Goal: Task Accomplishment & Management: Complete application form

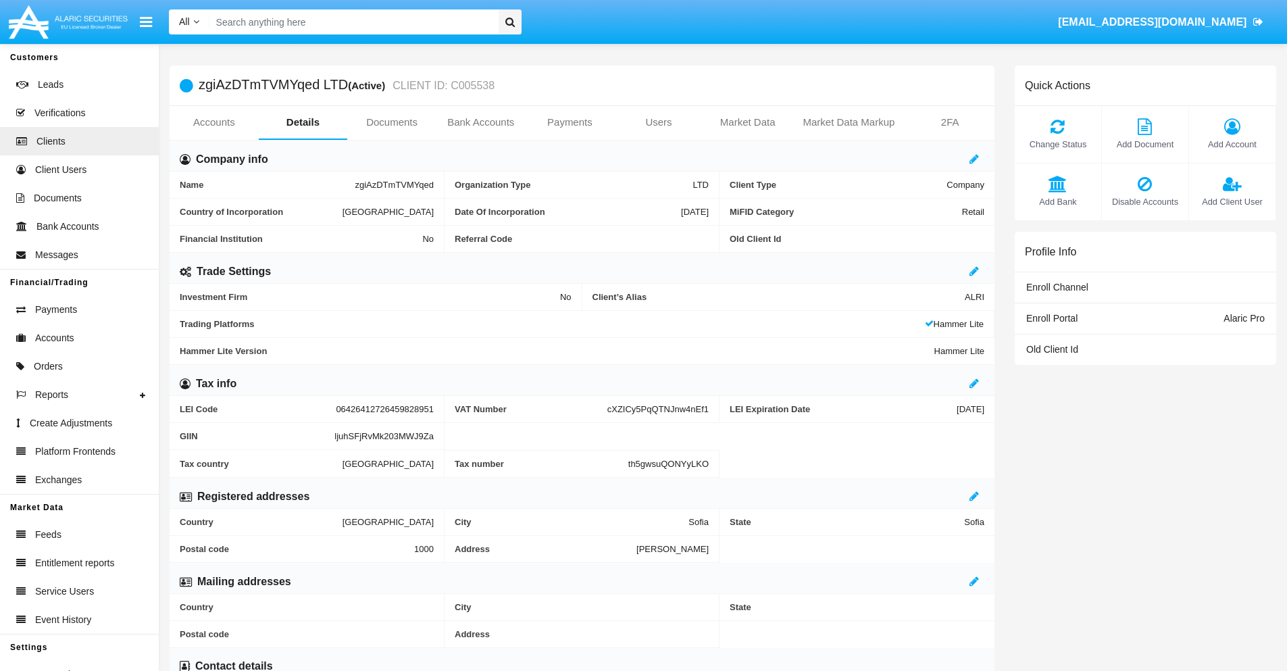
click at [480, 122] on link "Bank Accounts" at bounding box center [480, 122] width 89 height 32
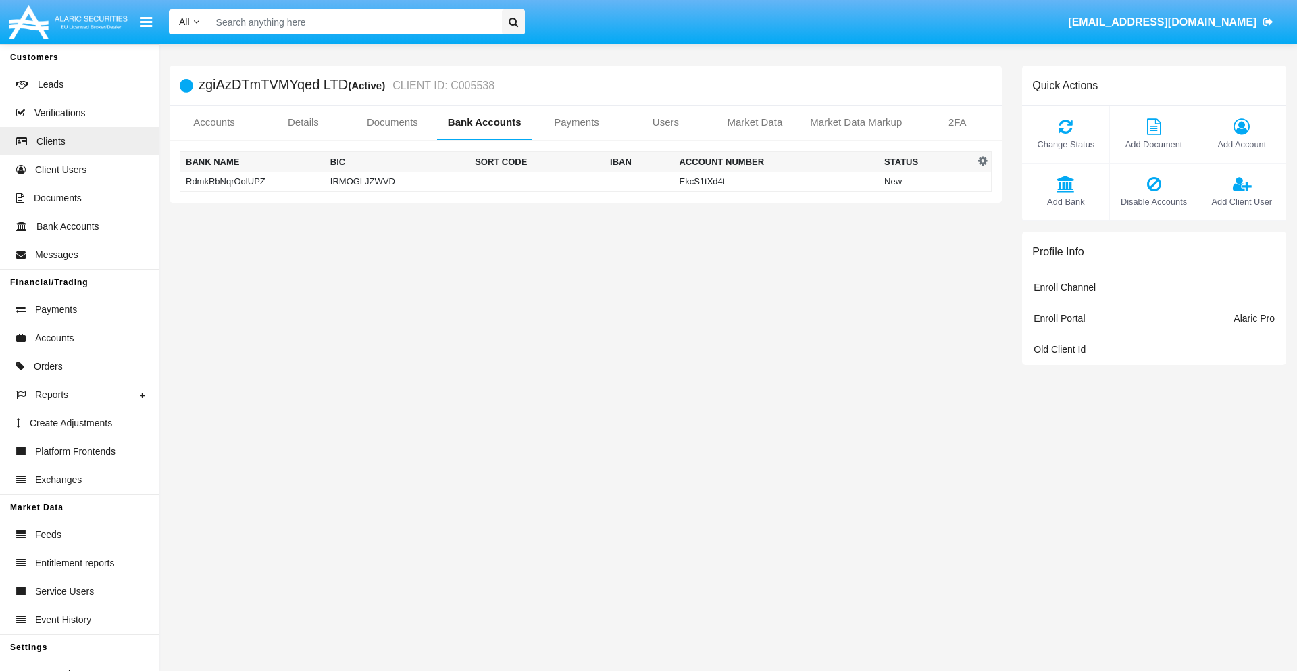
click at [252, 181] on td "RdmkRbNqrOolUPZ" at bounding box center [252, 182] width 145 height 20
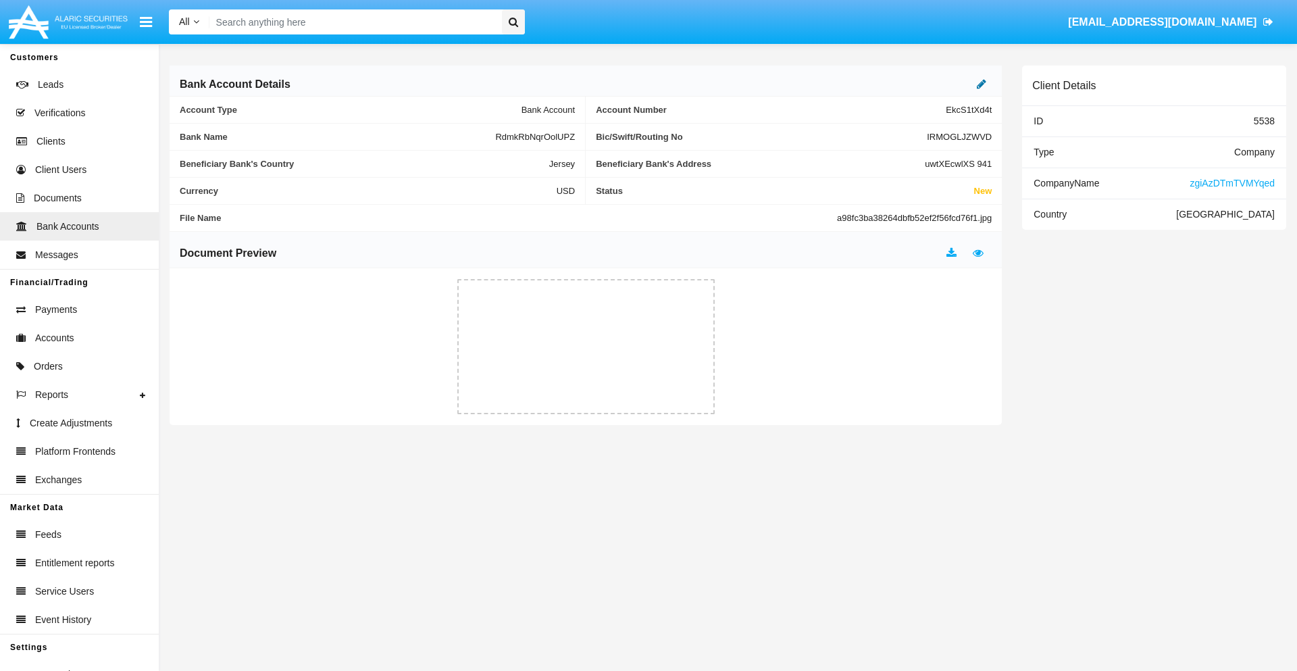
click at [982, 84] on icon at bounding box center [981, 83] width 9 height 11
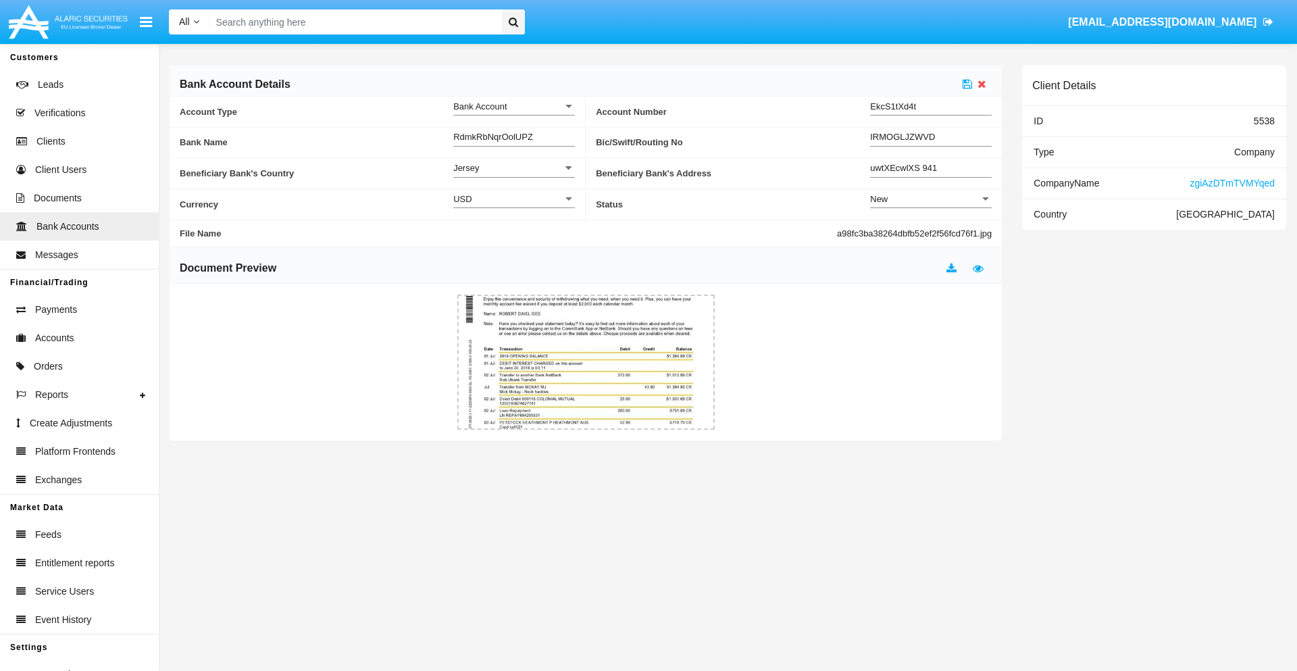
click at [931, 199] on div "New" at bounding box center [924, 198] width 109 height 11
click at [931, 232] on span "Active" at bounding box center [931, 233] width 122 height 26
click at [967, 84] on icon at bounding box center [967, 83] width 9 height 11
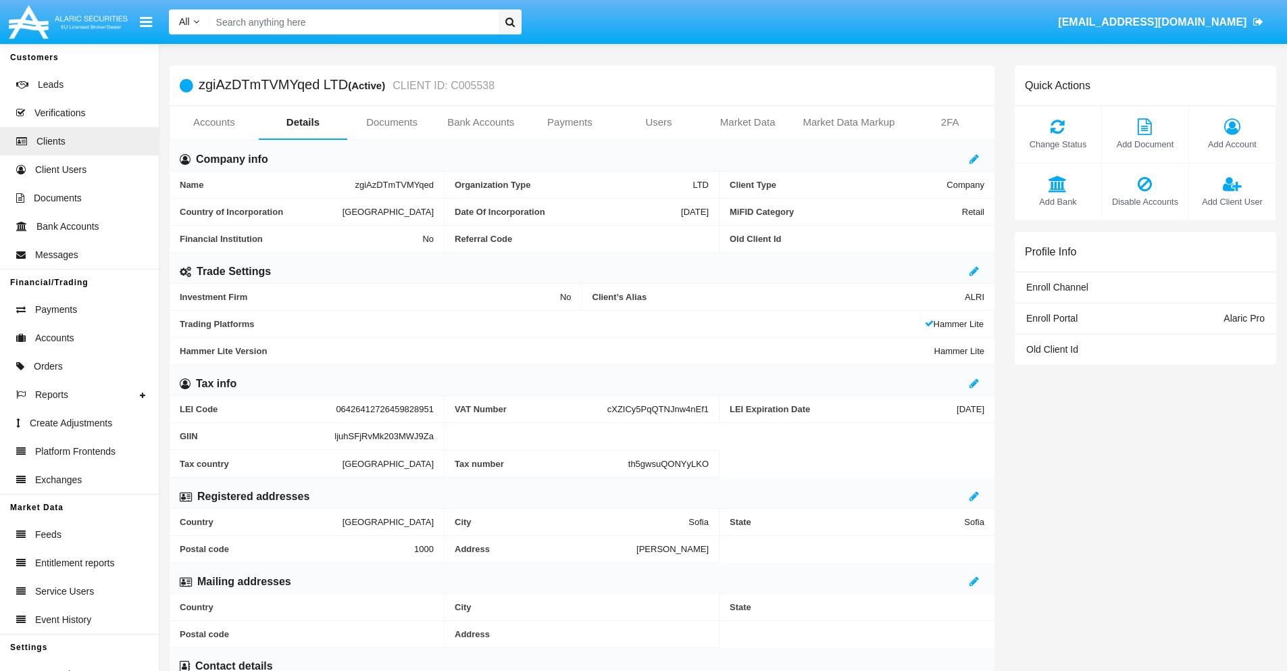
click at [480, 122] on link "Bank Accounts" at bounding box center [480, 122] width 89 height 32
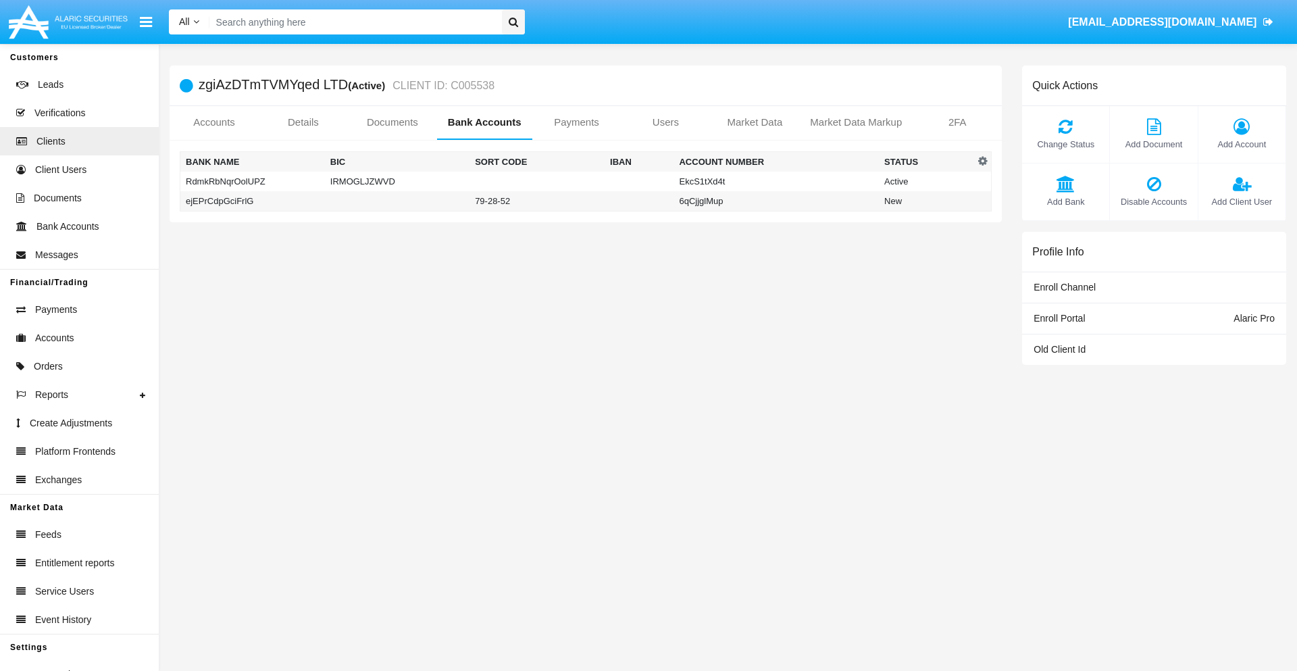
click at [252, 201] on td "ejEPrCdpGciFrlG" at bounding box center [252, 201] width 145 height 20
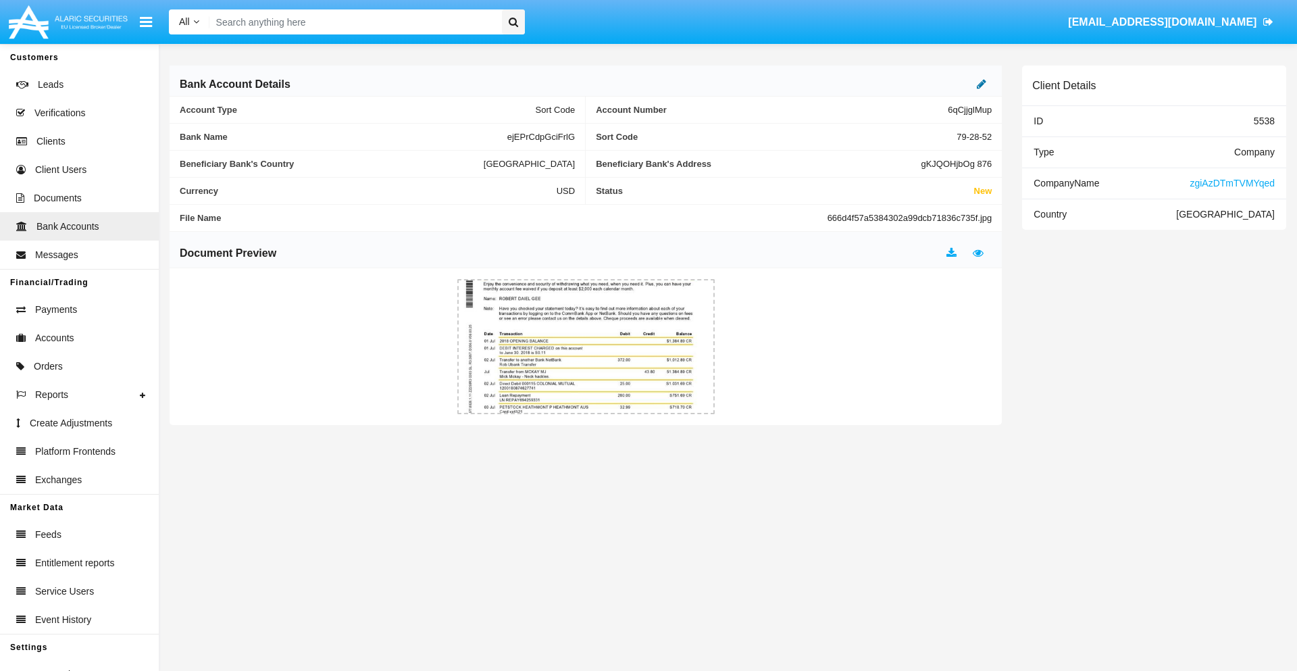
click at [982, 84] on icon at bounding box center [981, 83] width 9 height 11
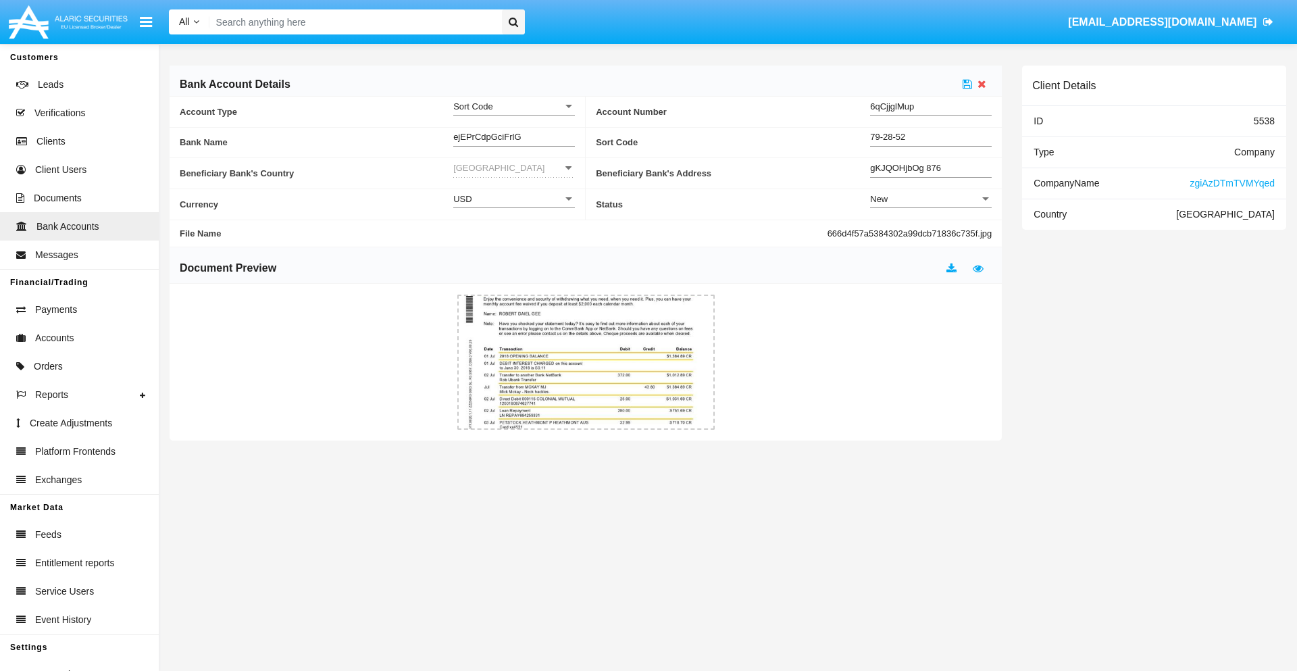
click at [931, 199] on div "New" at bounding box center [924, 198] width 109 height 11
click at [931, 232] on span "Active" at bounding box center [931, 233] width 122 height 26
click at [967, 84] on icon at bounding box center [967, 83] width 9 height 11
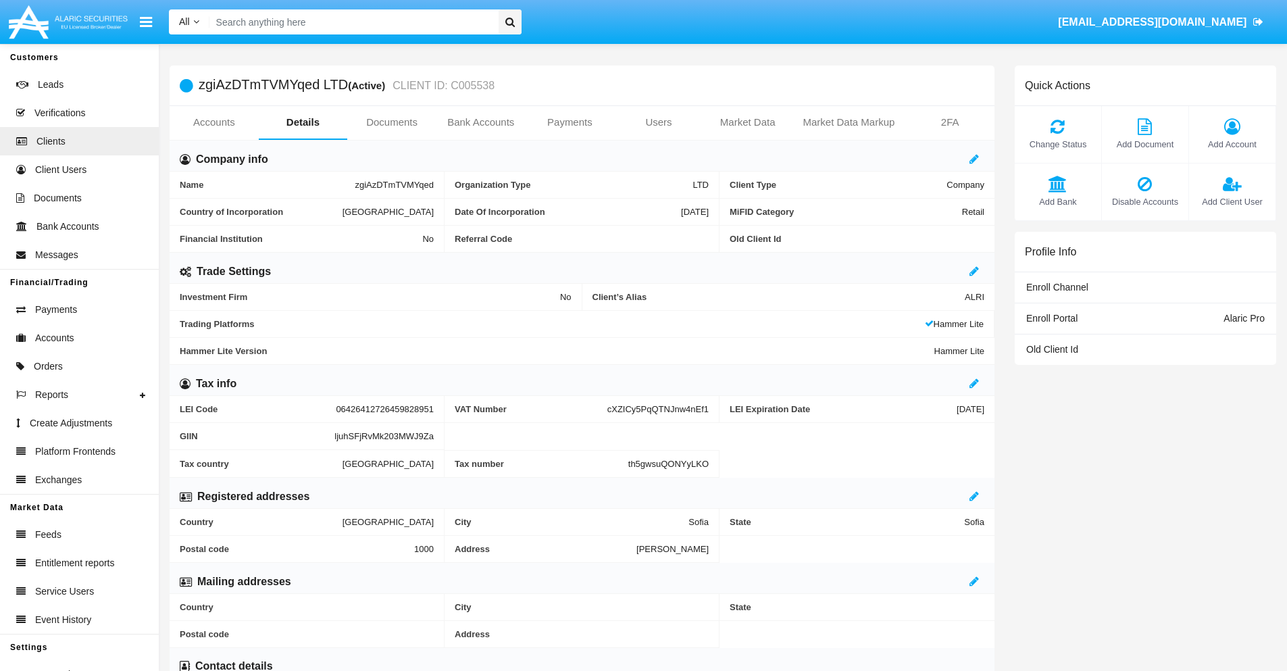
click at [1057, 201] on span "Add Bank" at bounding box center [1058, 201] width 73 height 13
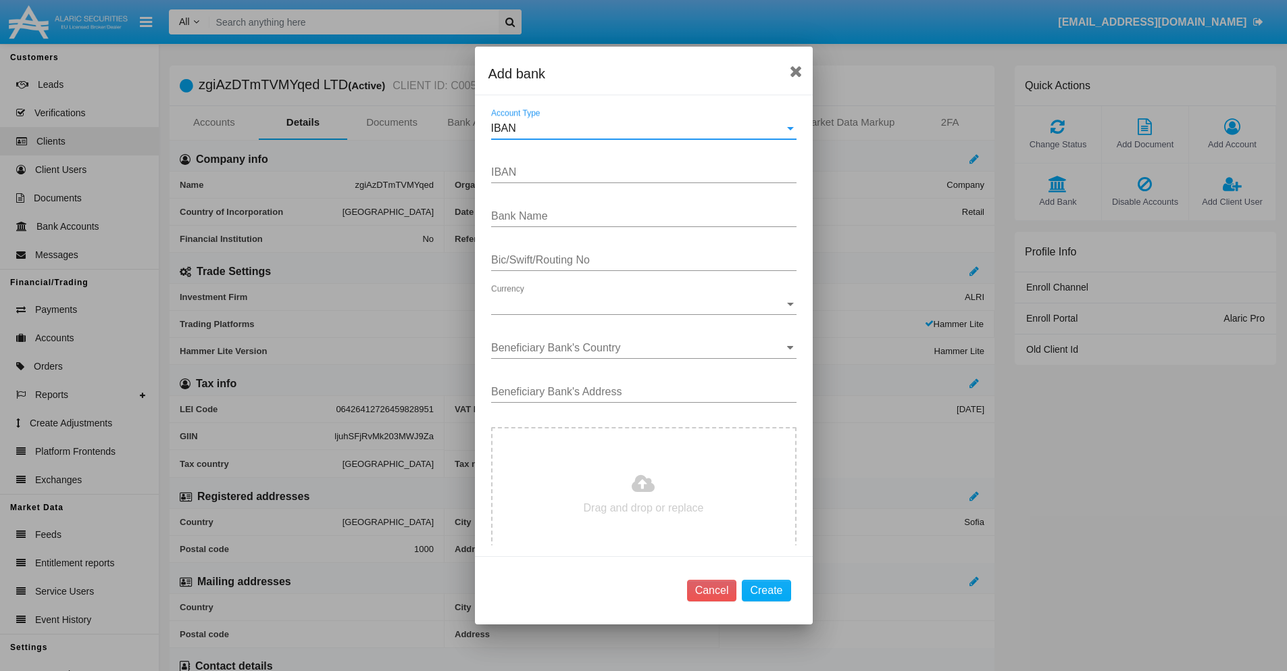
click at [638, 128] on div "IBAN" at bounding box center [637, 128] width 293 height 12
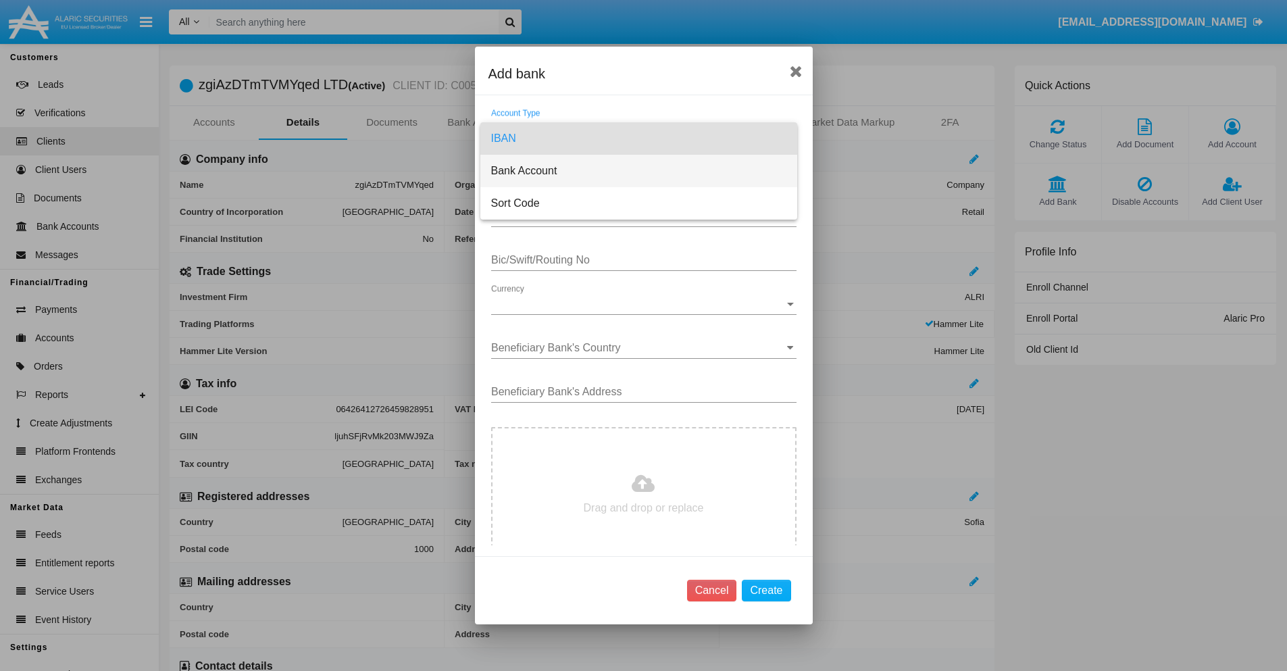
click at [638, 171] on span "Bank Account" at bounding box center [638, 171] width 295 height 32
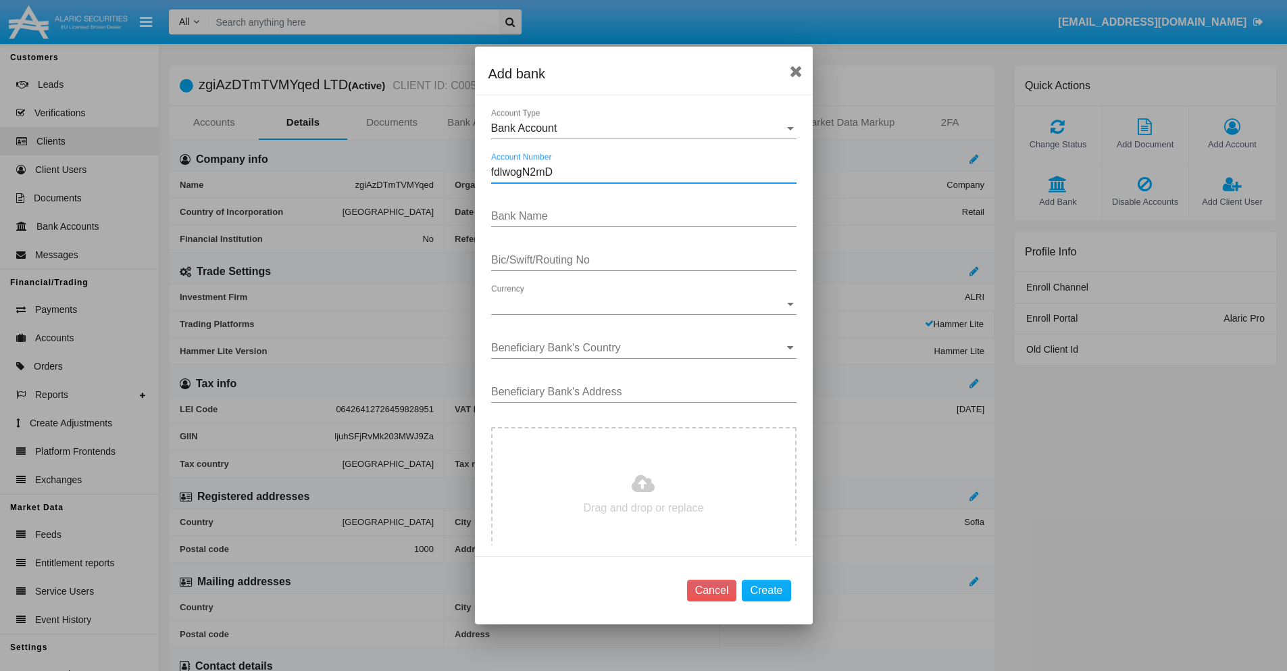
type input "fdlwogN2mD"
type input "RrGMHKdUazYywAs"
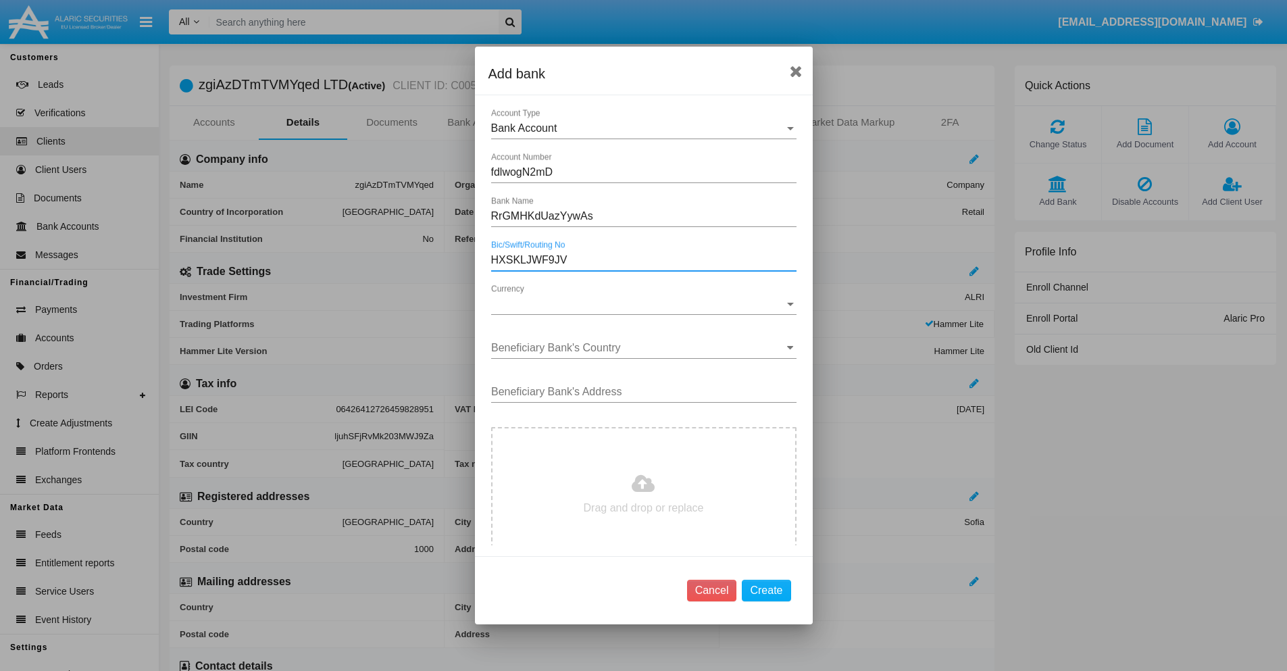
type input "HXSKLJWF9JV"
click at [638, 304] on span "Currency" at bounding box center [637, 304] width 293 height 12
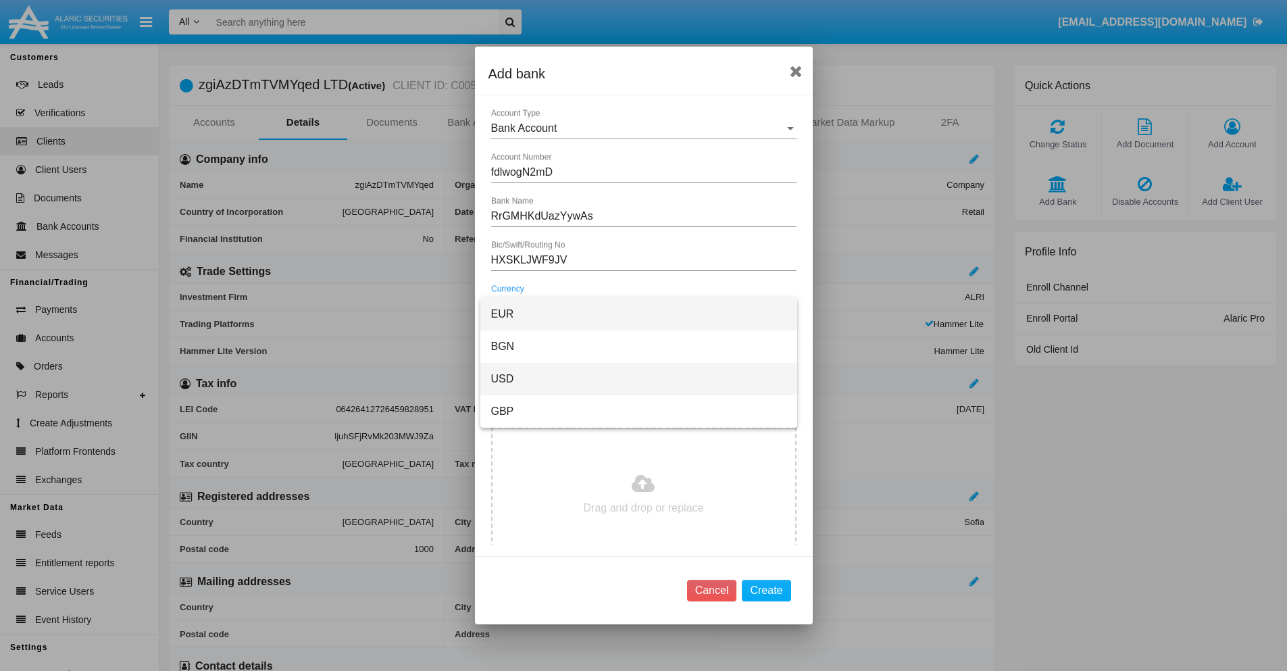
click at [638, 379] on span "USD" at bounding box center [638, 379] width 295 height 32
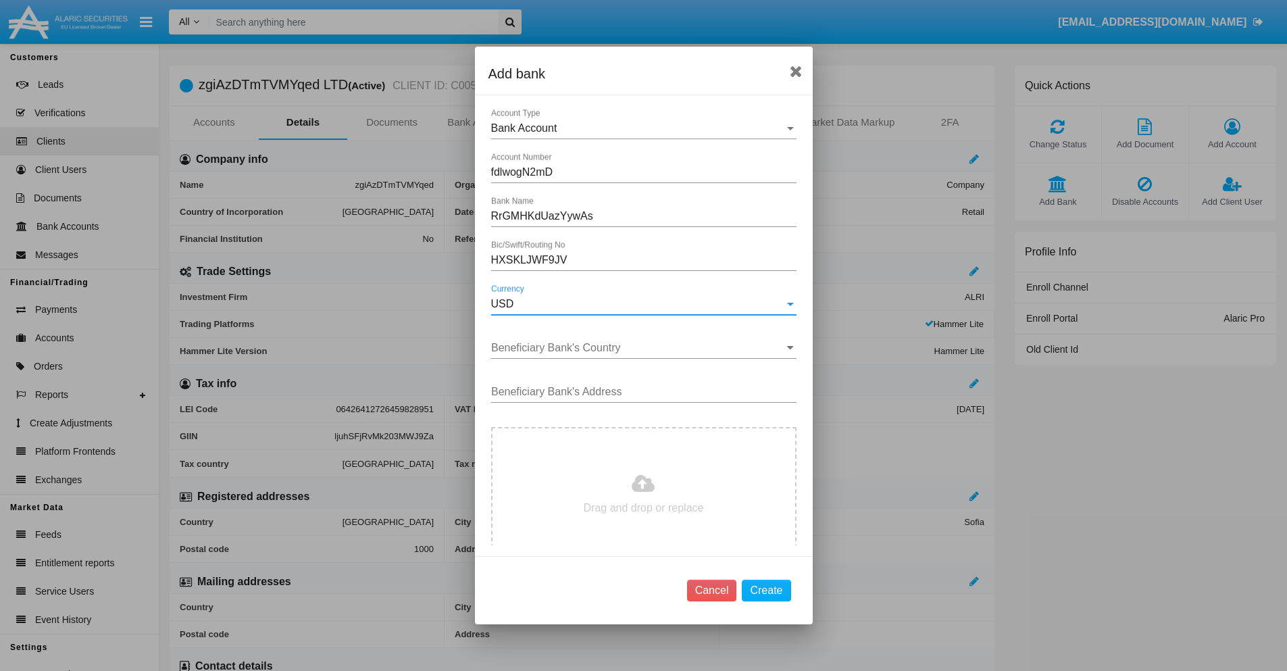
click at [638, 348] on input "Beneficiary Bank's Country" at bounding box center [643, 348] width 305 height 12
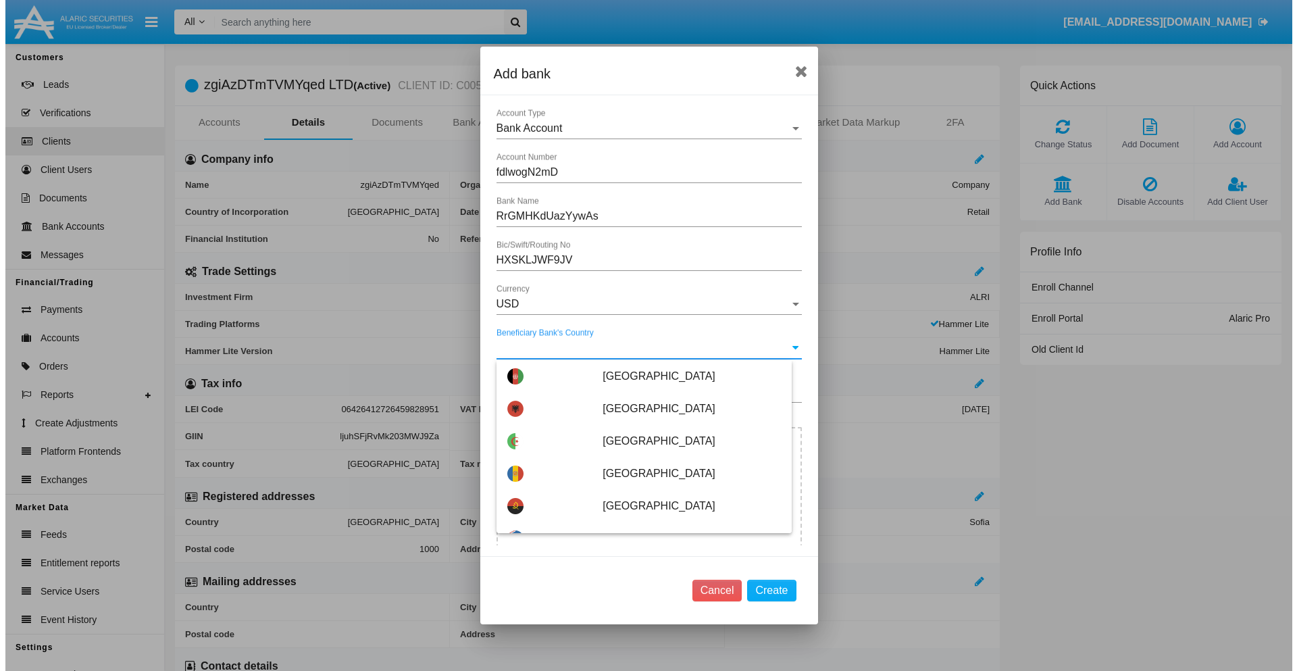
scroll to position [3005, 0]
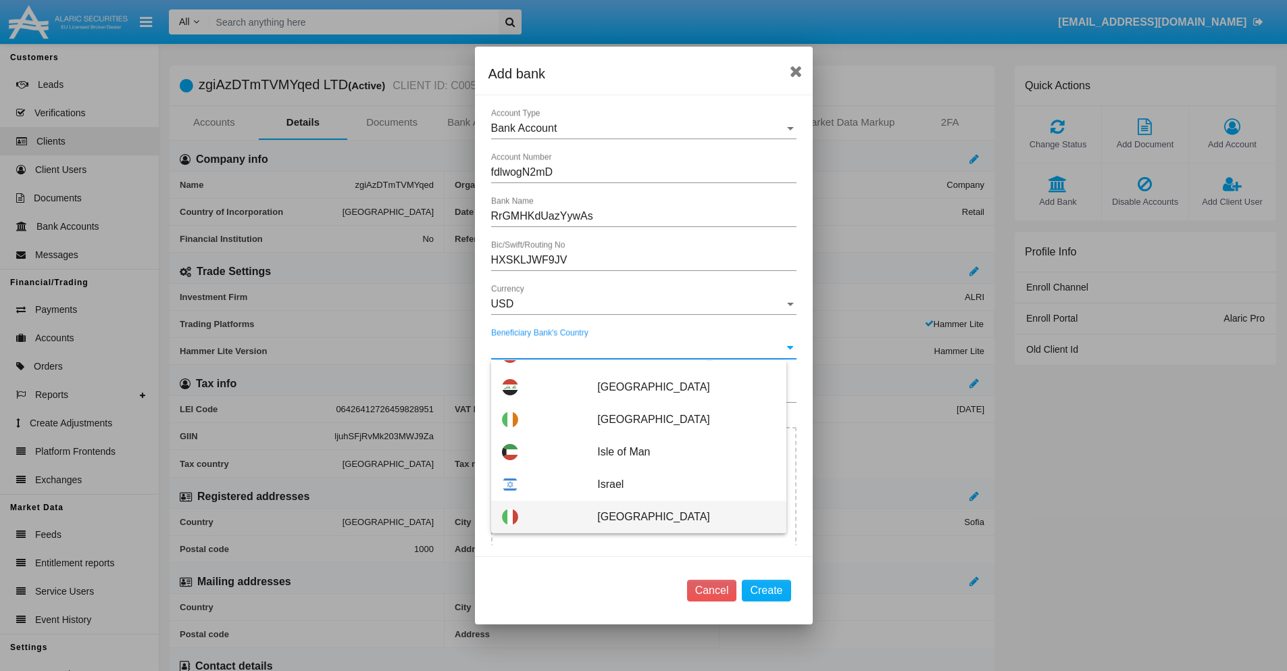
click at [679, 517] on span "Italy" at bounding box center [686, 517] width 178 height 32
type input "Italy"
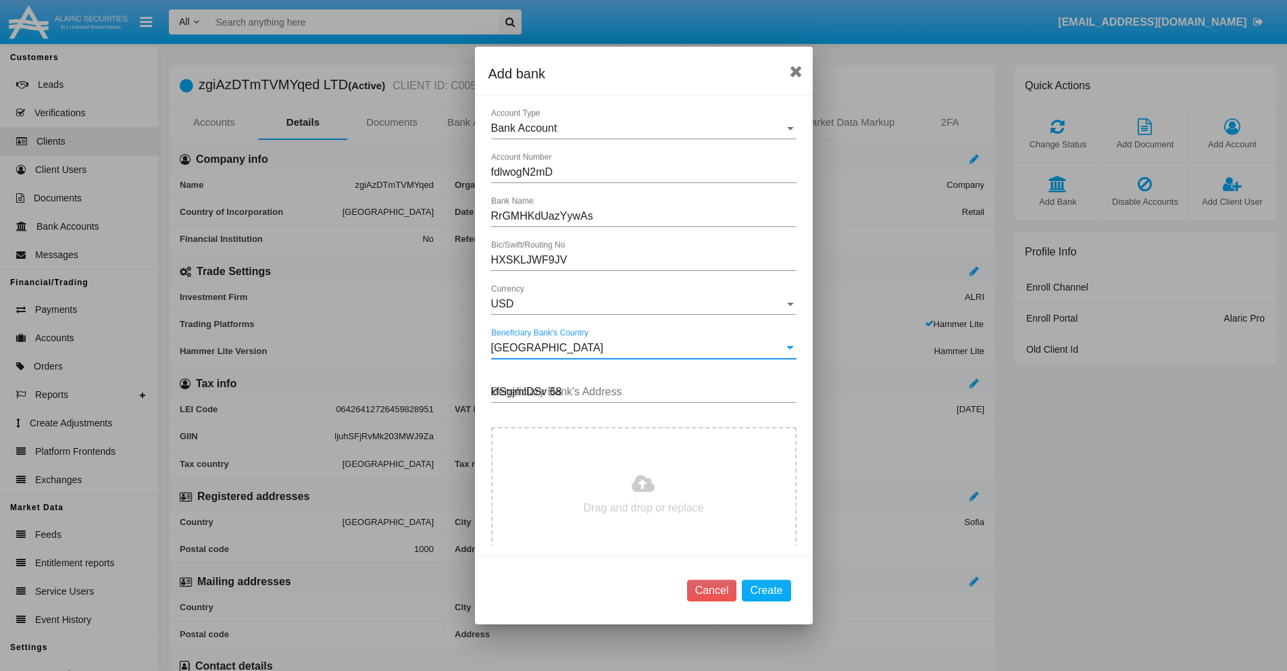
type input "kfSgjmlDSv 689"
type input "C:\fakepath\bank-statement.png"
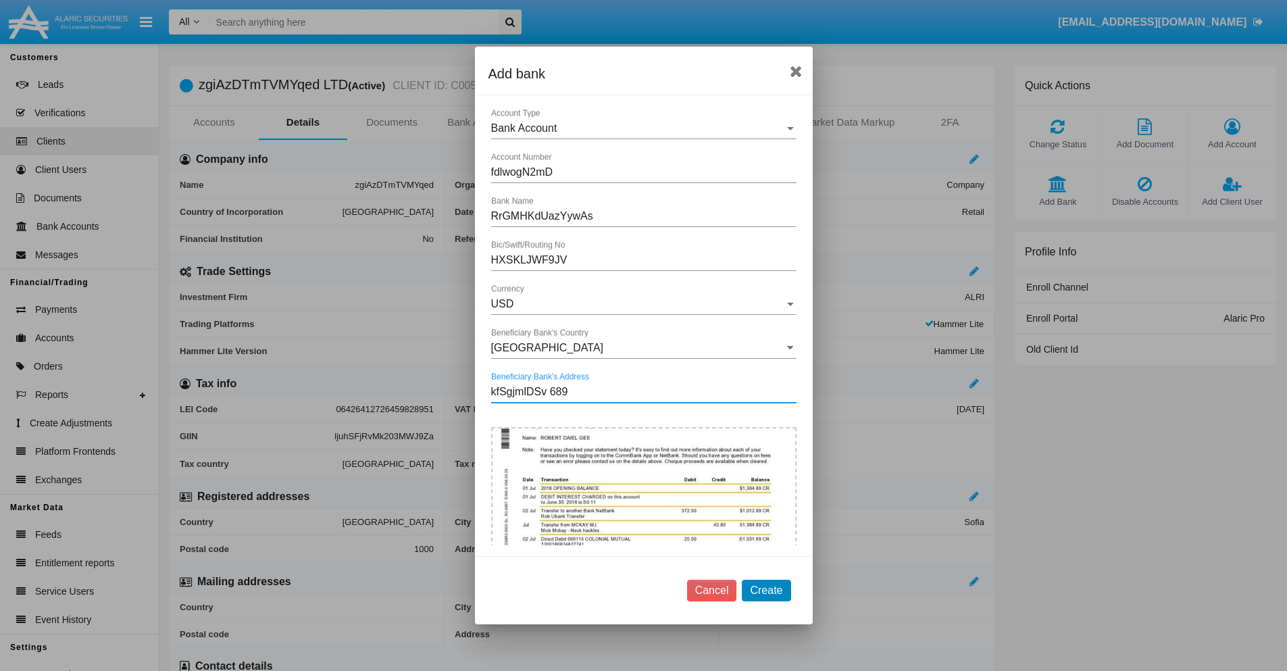
click at [766, 590] on button "Create" at bounding box center [766, 591] width 49 height 22
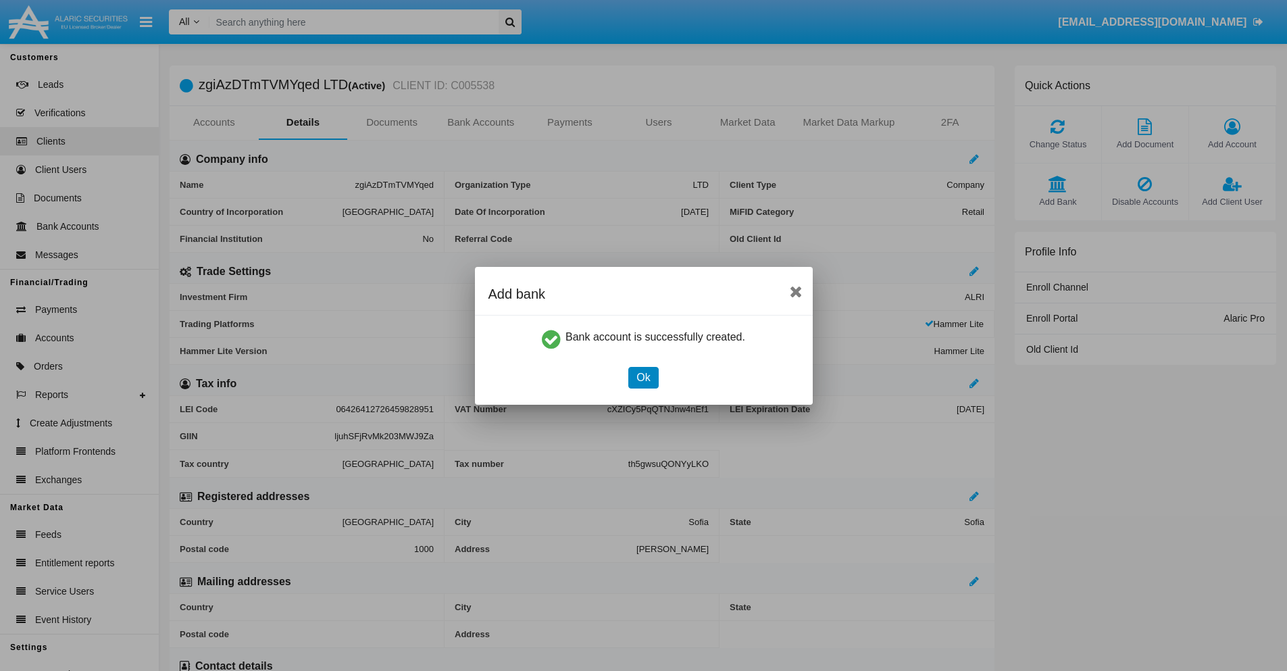
click at [643, 377] on button "Ok" at bounding box center [643, 378] width 30 height 22
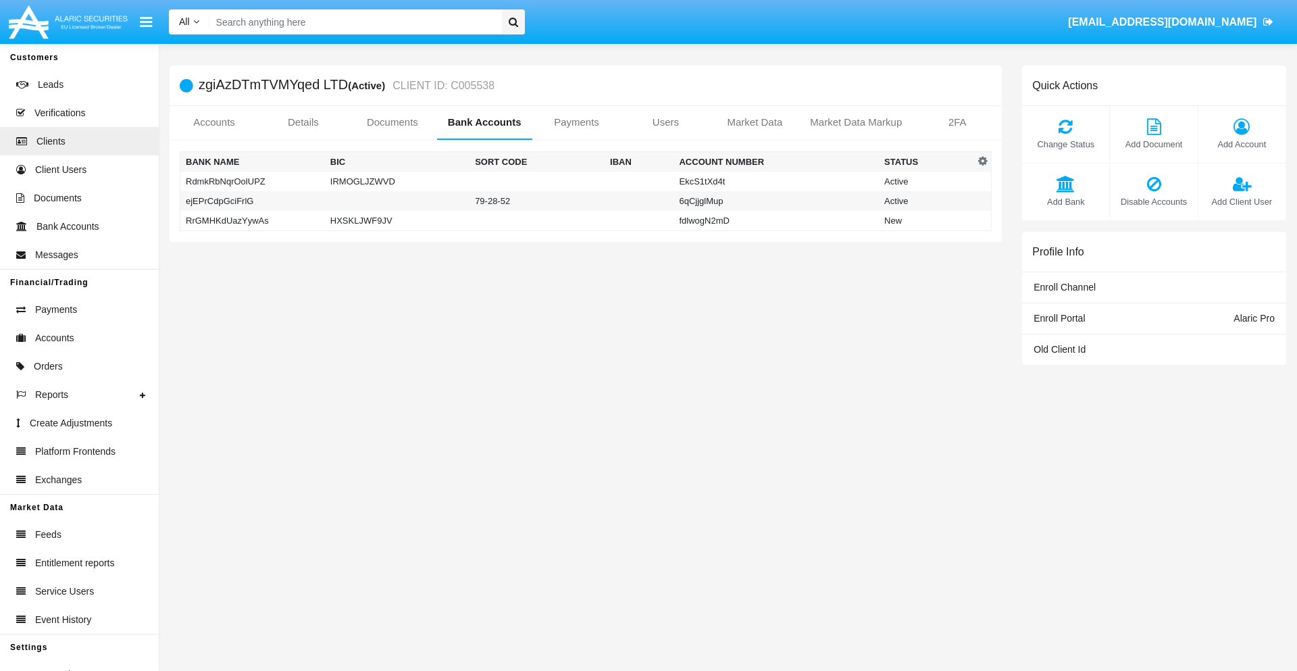
click at [252, 220] on td "RrGMHKdUazYywAs" at bounding box center [252, 221] width 145 height 20
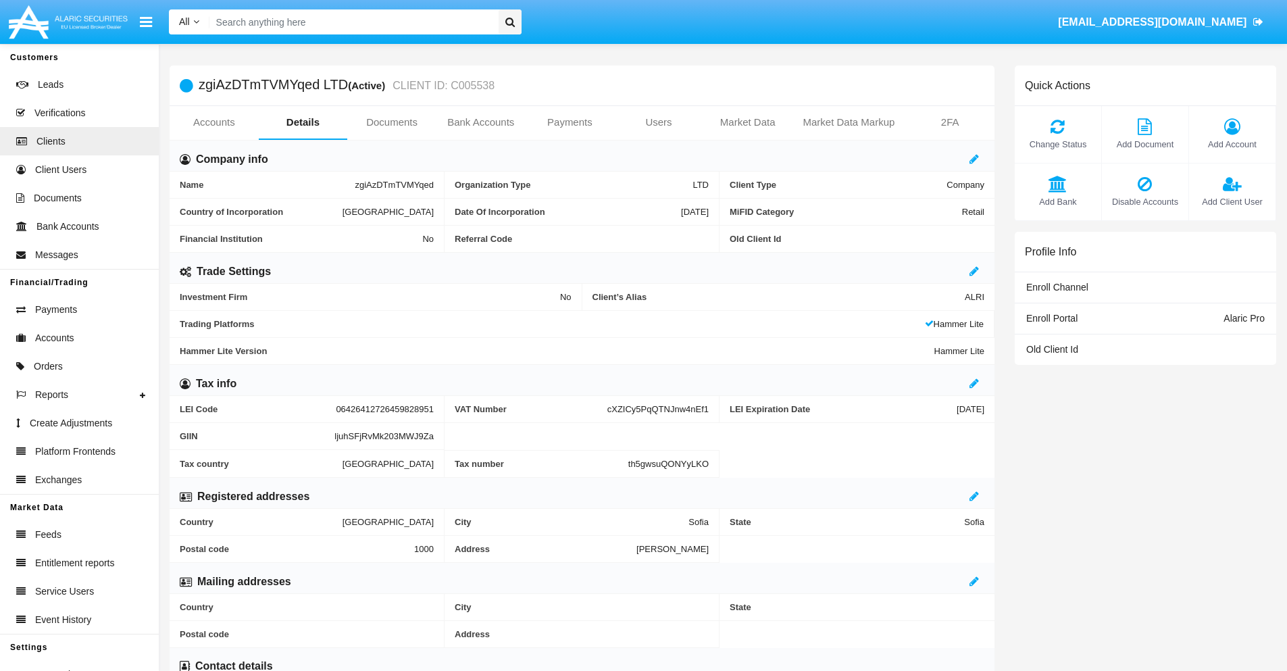
click at [1057, 201] on span "Add Bank" at bounding box center [1058, 201] width 73 height 13
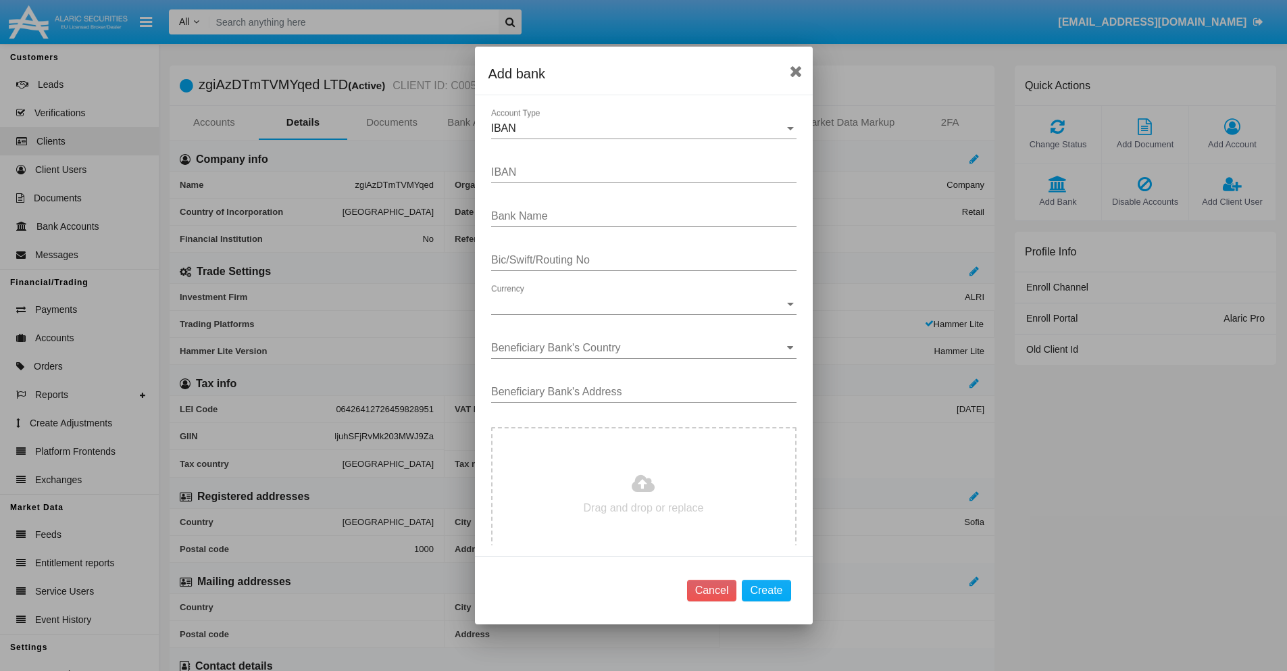
click at [638, 128] on div "IBAN" at bounding box center [637, 128] width 293 height 12
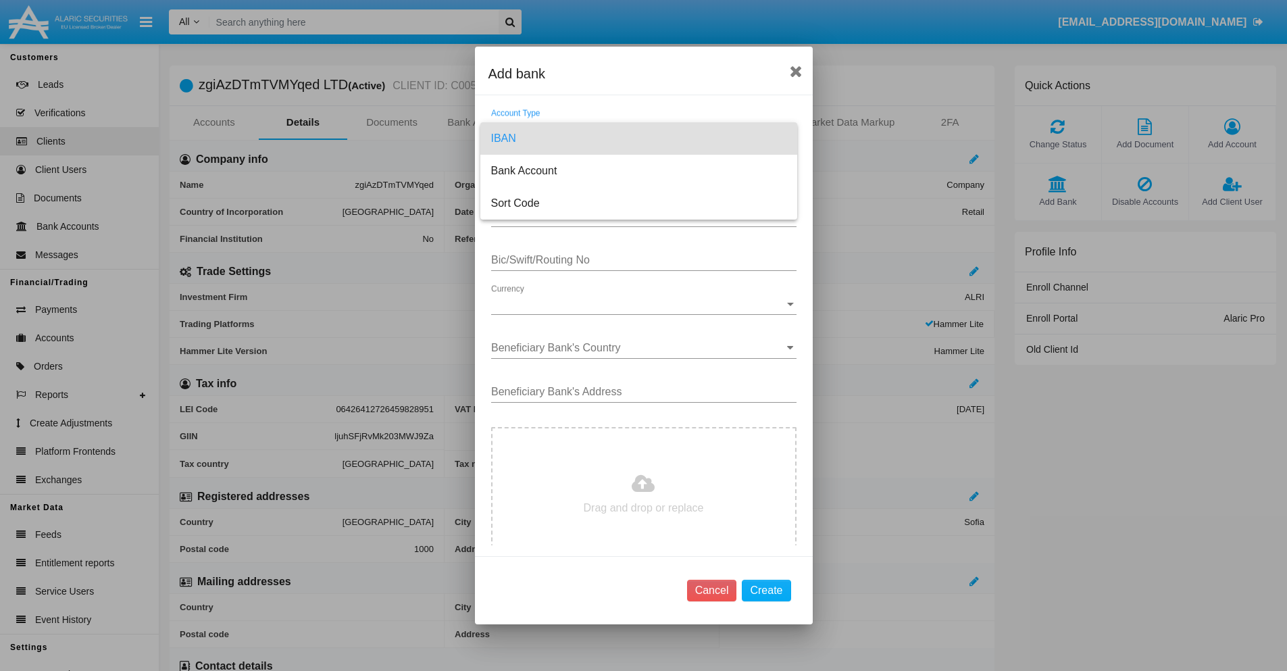
click at [638, 139] on span "IBAN" at bounding box center [638, 138] width 295 height 32
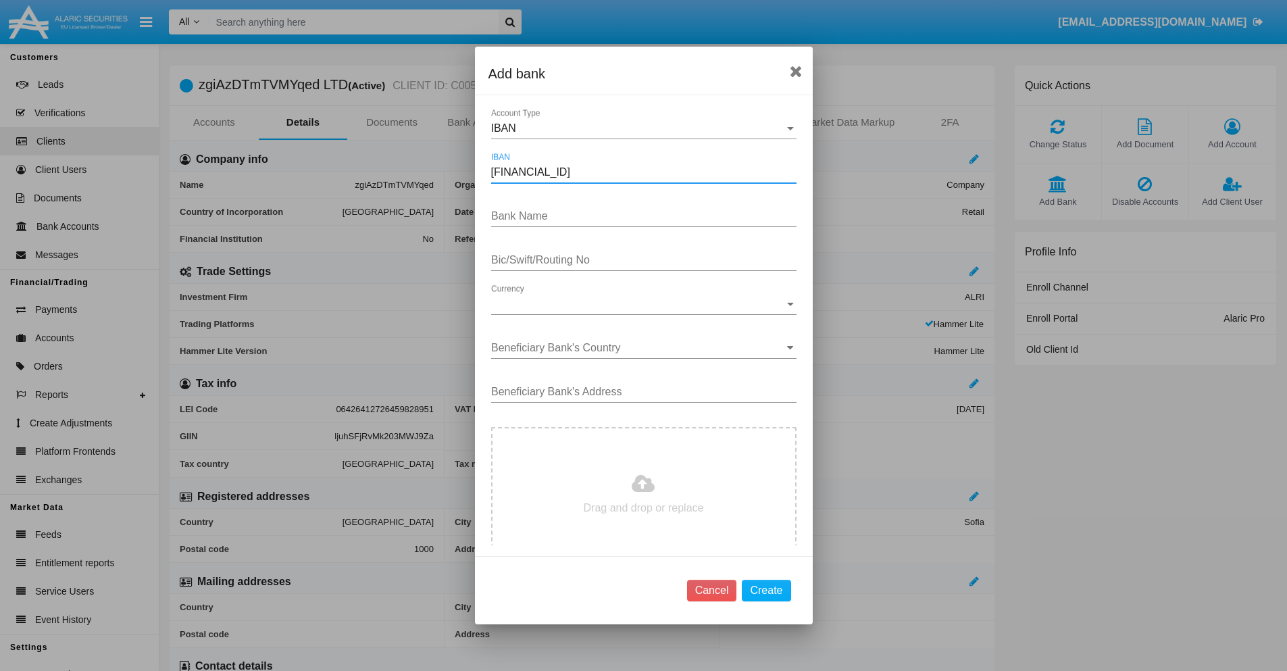
type input "[FINANCIAL_ID]"
type input "tVjcHzXXoiPRtNI"
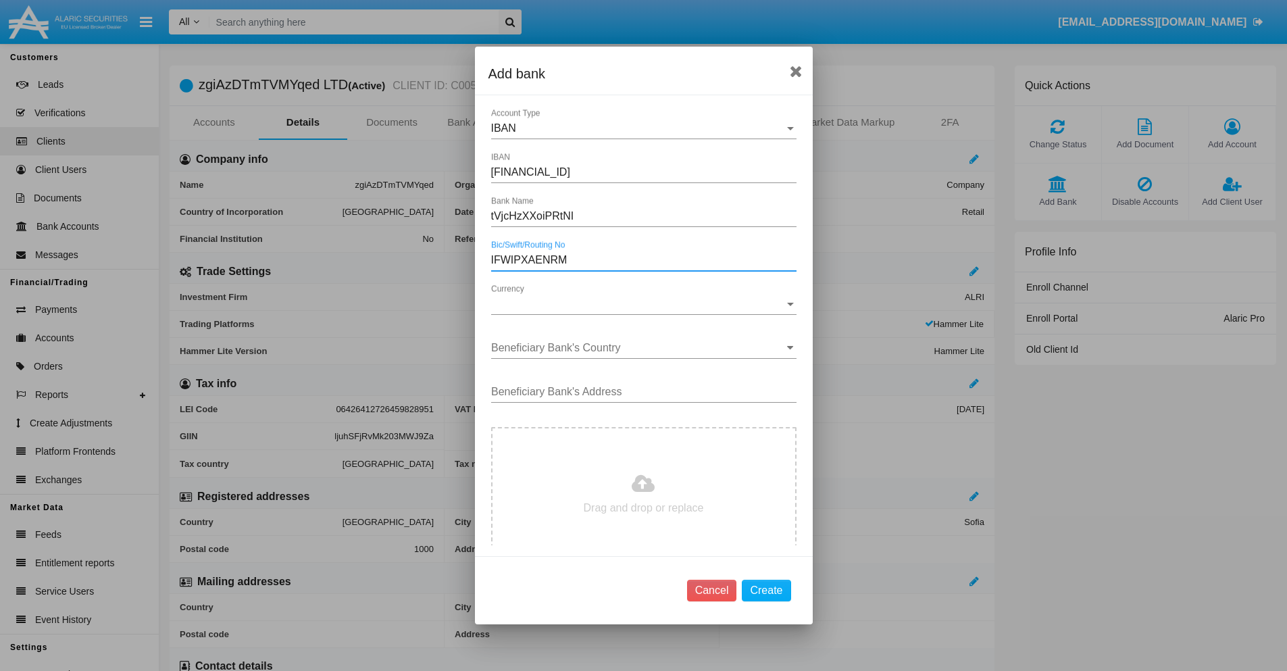
type input "IFWIPXAENRM"
click at [638, 304] on span "Currency" at bounding box center [637, 304] width 293 height 12
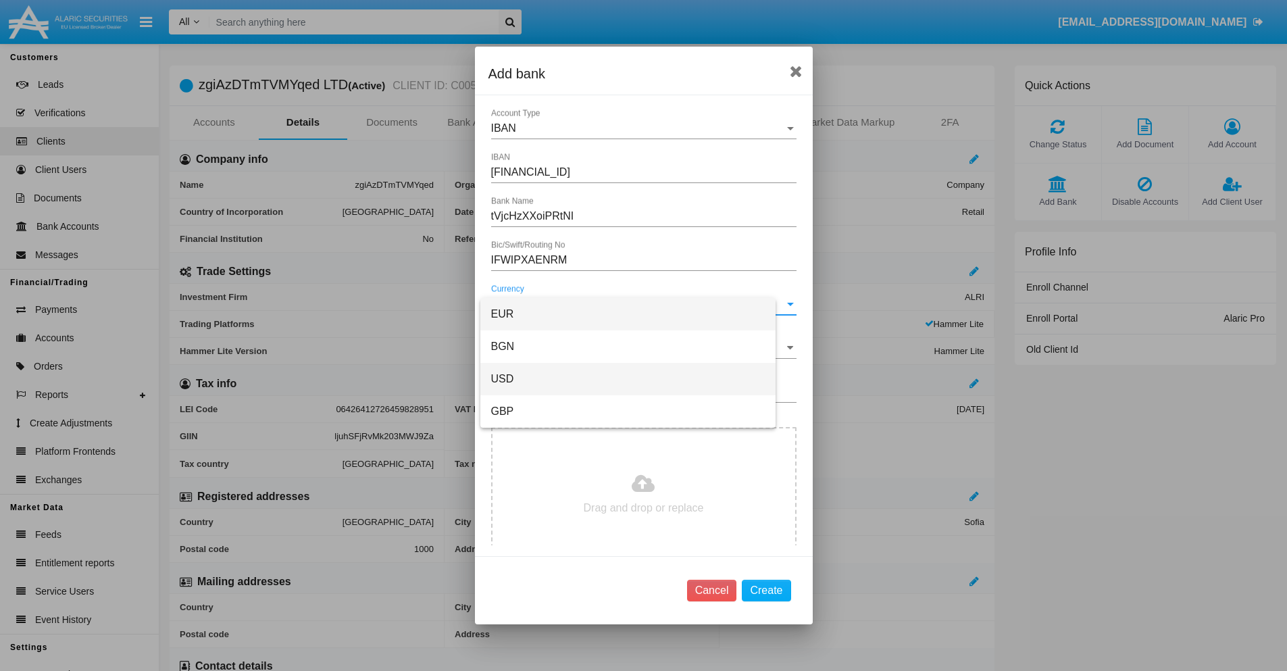
click at [638, 379] on span "USD" at bounding box center [628, 379] width 274 height 32
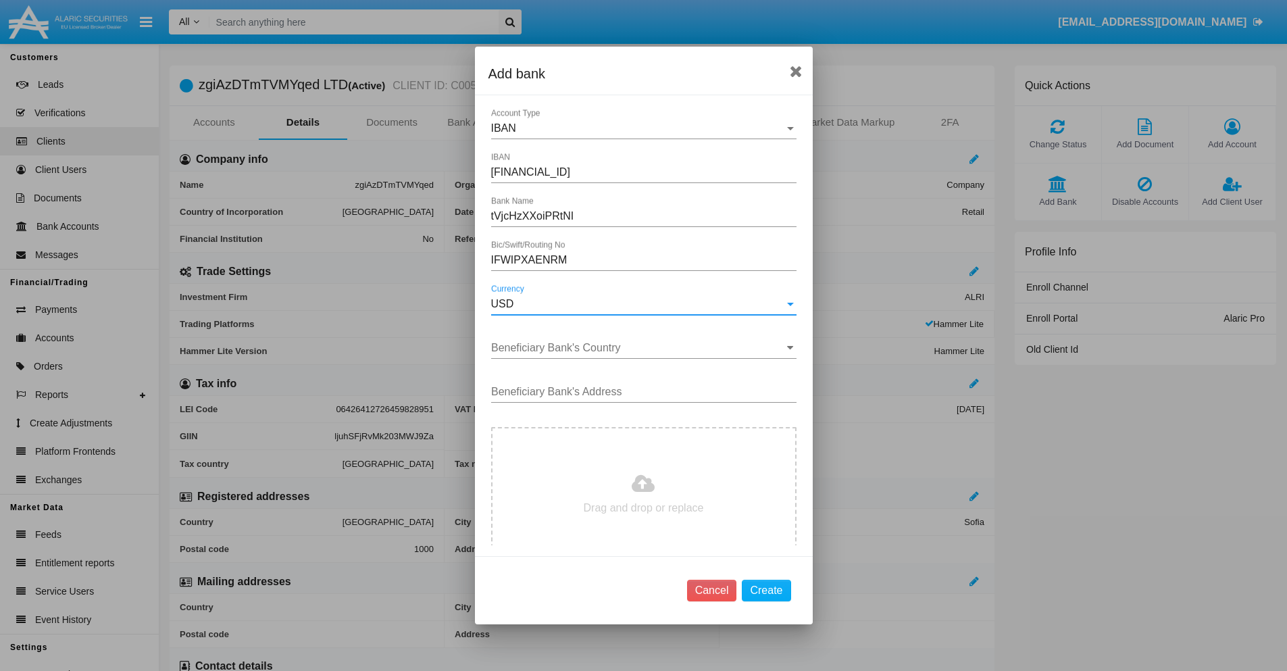
click at [638, 348] on input "Beneficiary Bank's Country" at bounding box center [643, 348] width 305 height 12
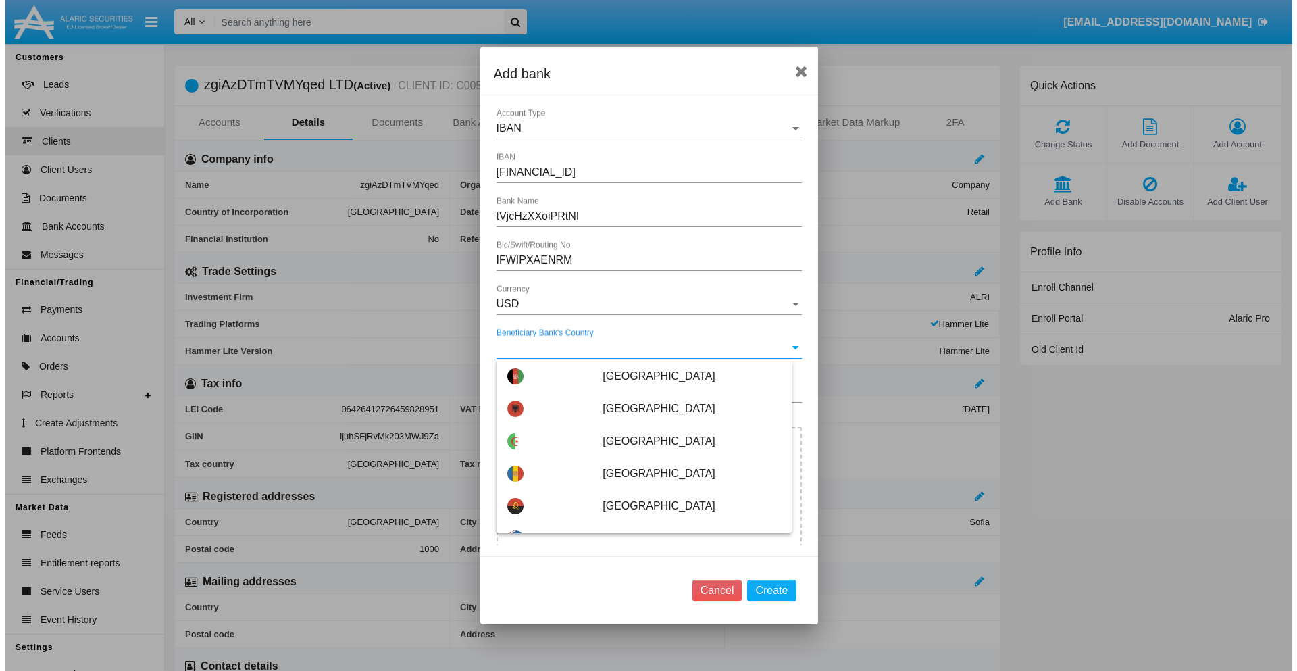
scroll to position [7189, 0]
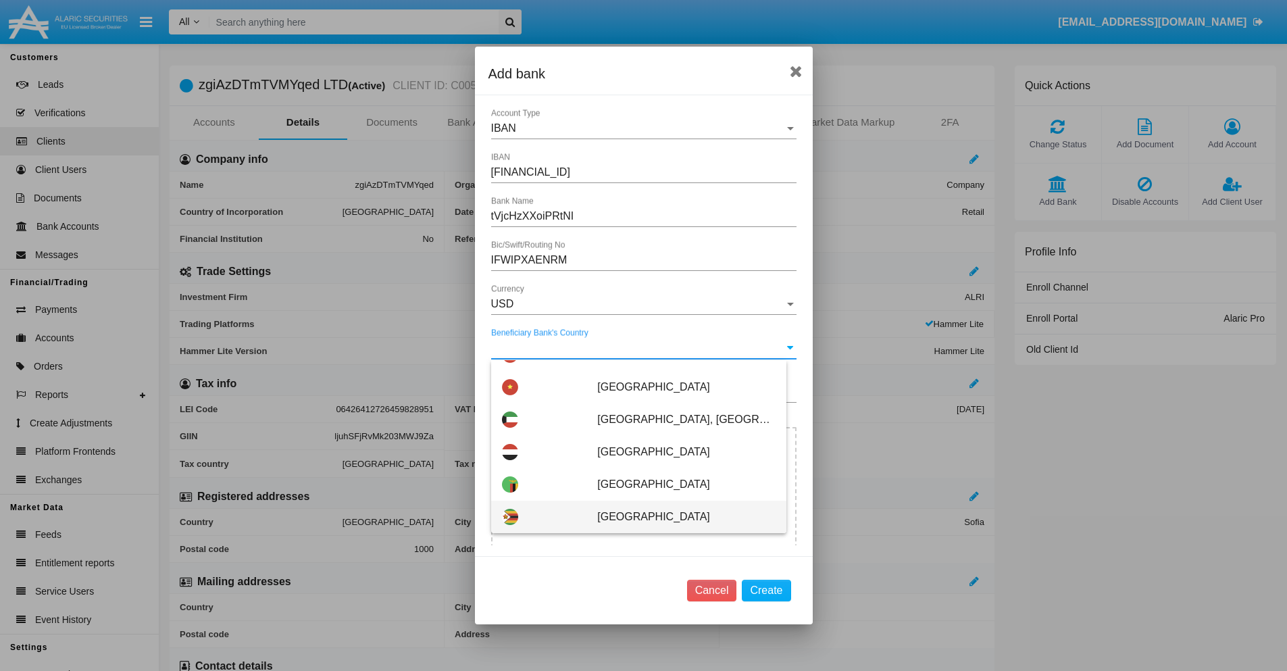
click at [679, 517] on span "Zimbabwe" at bounding box center [686, 517] width 178 height 32
type input "Zimbabwe"
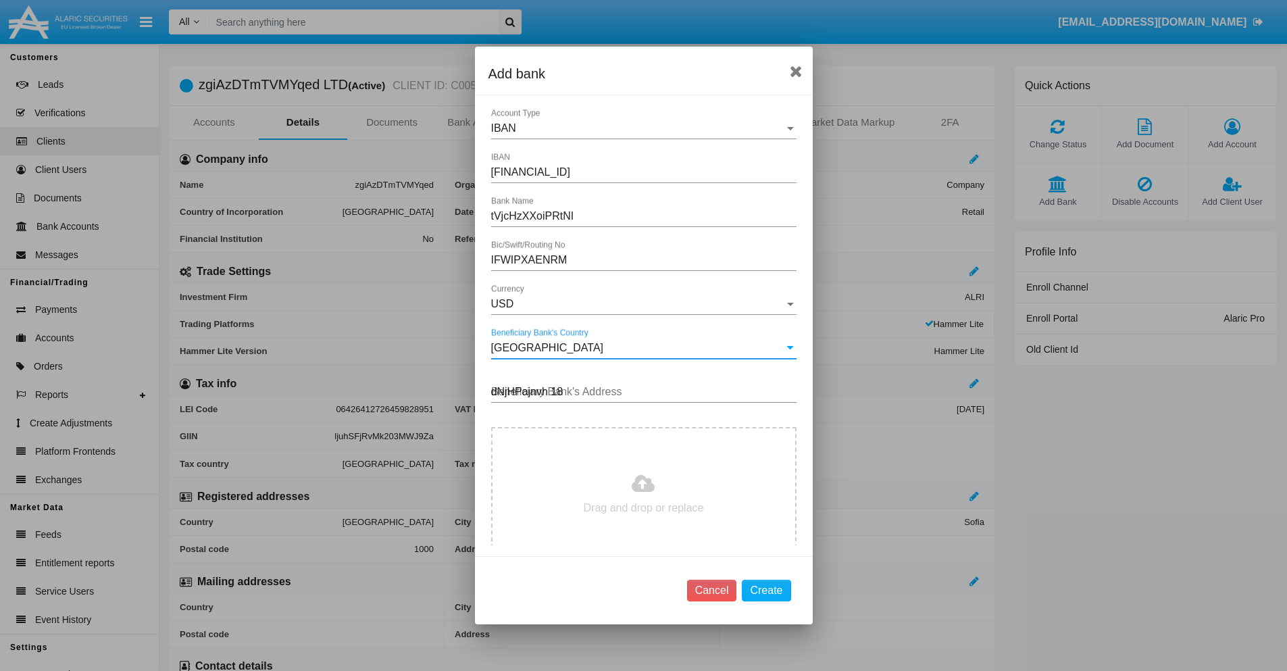
type input "dNjHPajnvh 182"
type input "C:\fakepath\bank-statement.png"
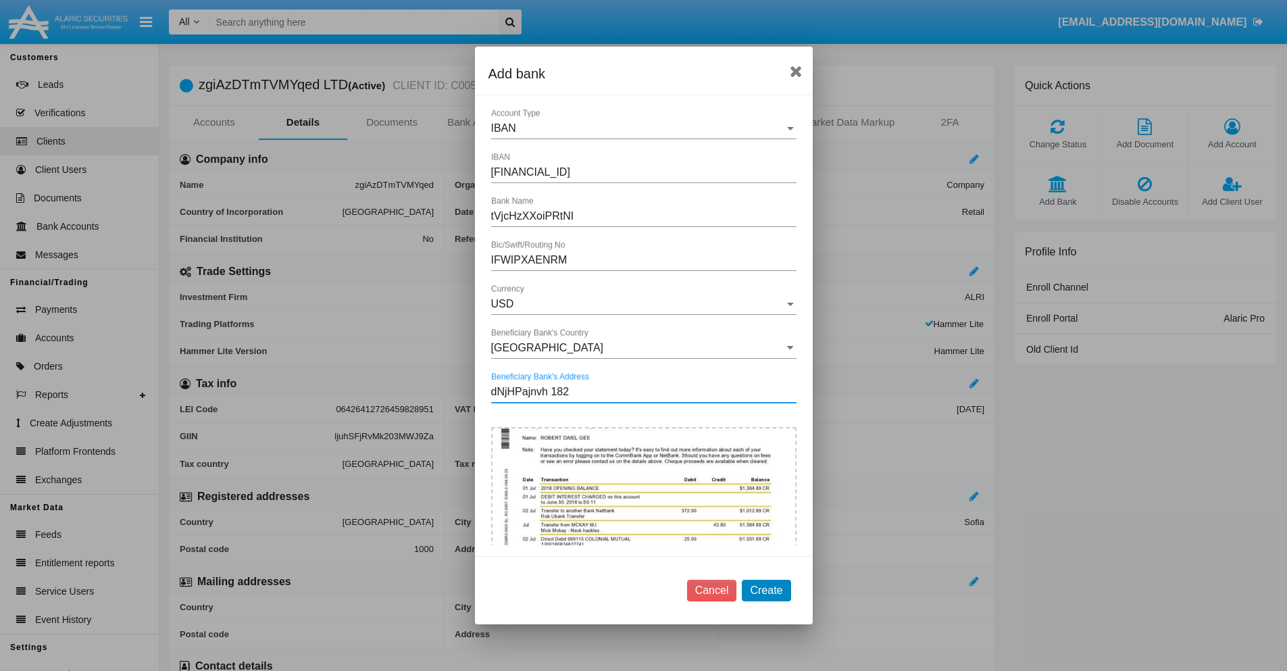
click at [766, 590] on button "Create" at bounding box center [766, 591] width 49 height 22
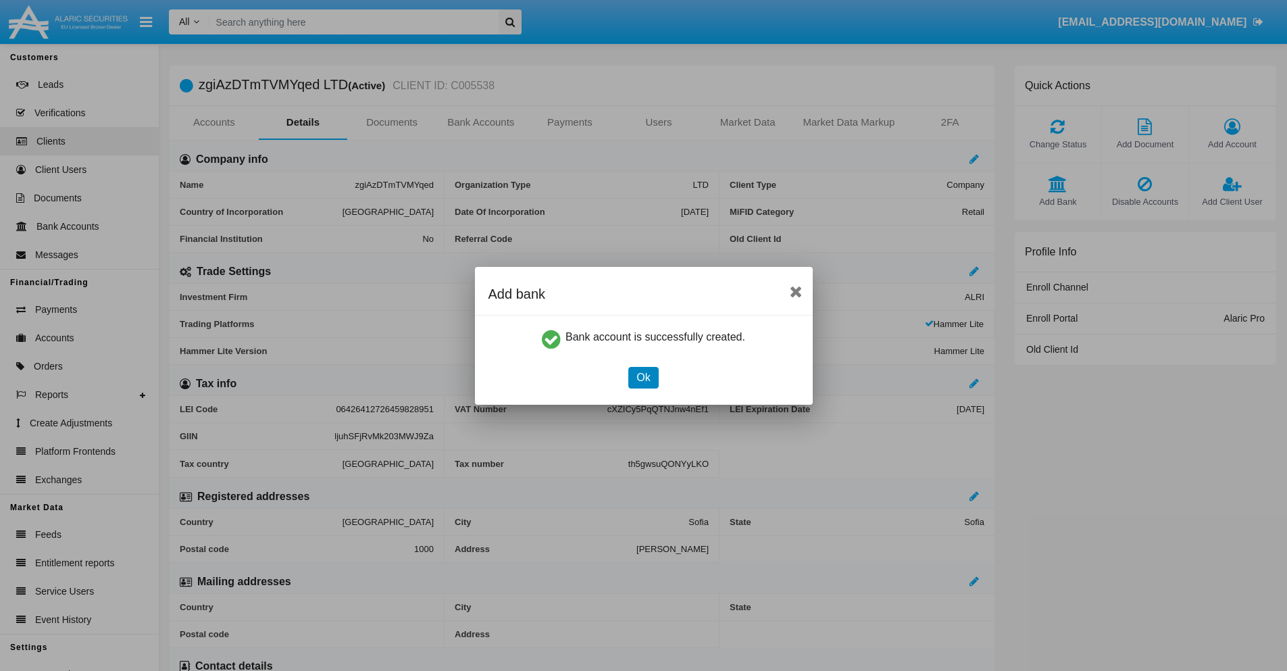
click at [643, 377] on button "Ok" at bounding box center [643, 378] width 30 height 22
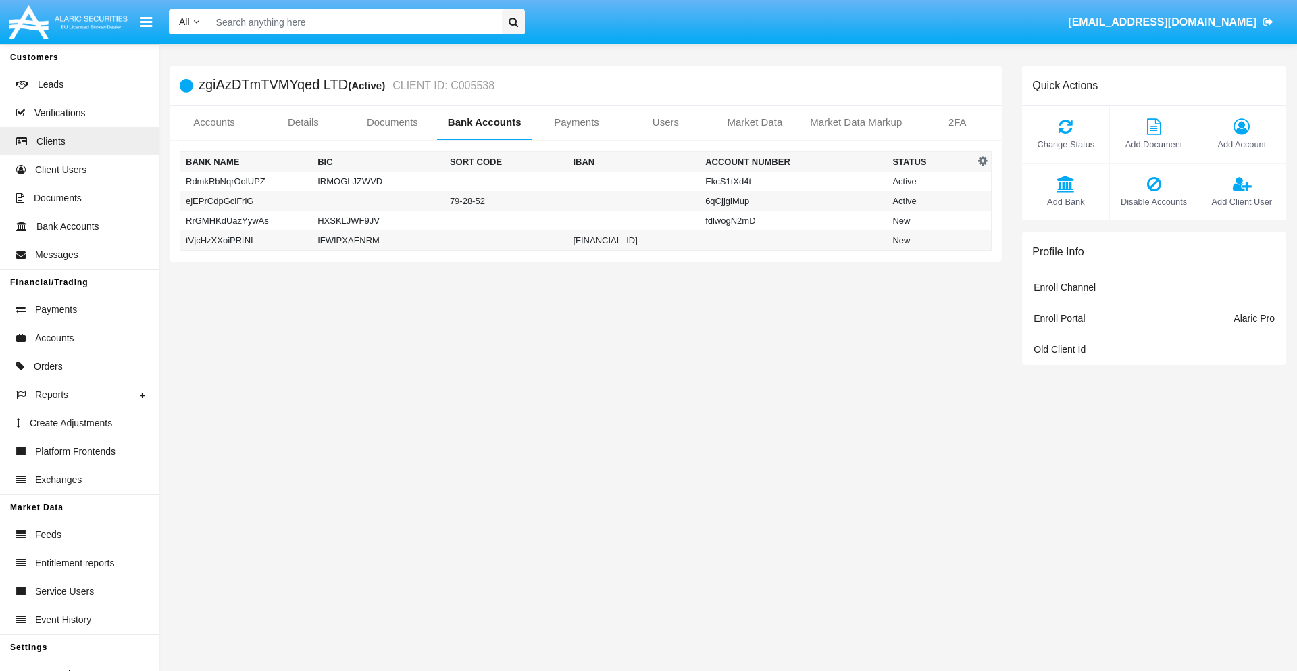
click at [246, 240] on td "tVjcHzXXoiPRtNI" at bounding box center [246, 240] width 132 height 20
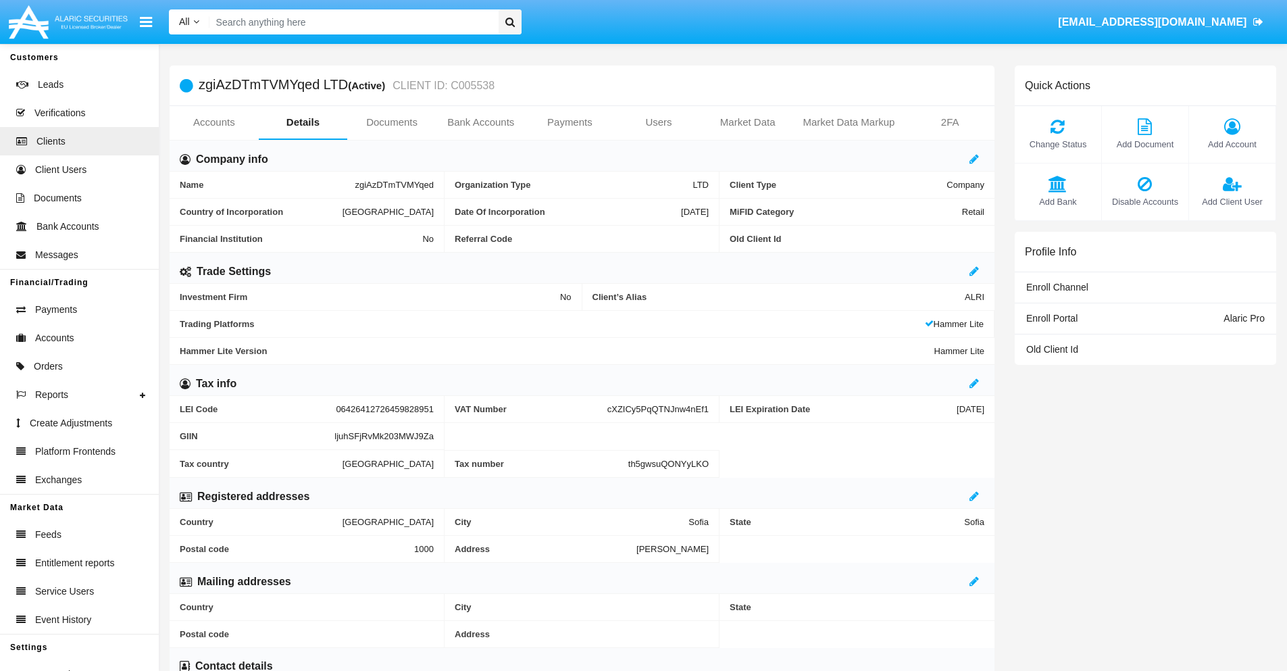
click at [1057, 201] on span "Add Bank" at bounding box center [1058, 201] width 73 height 13
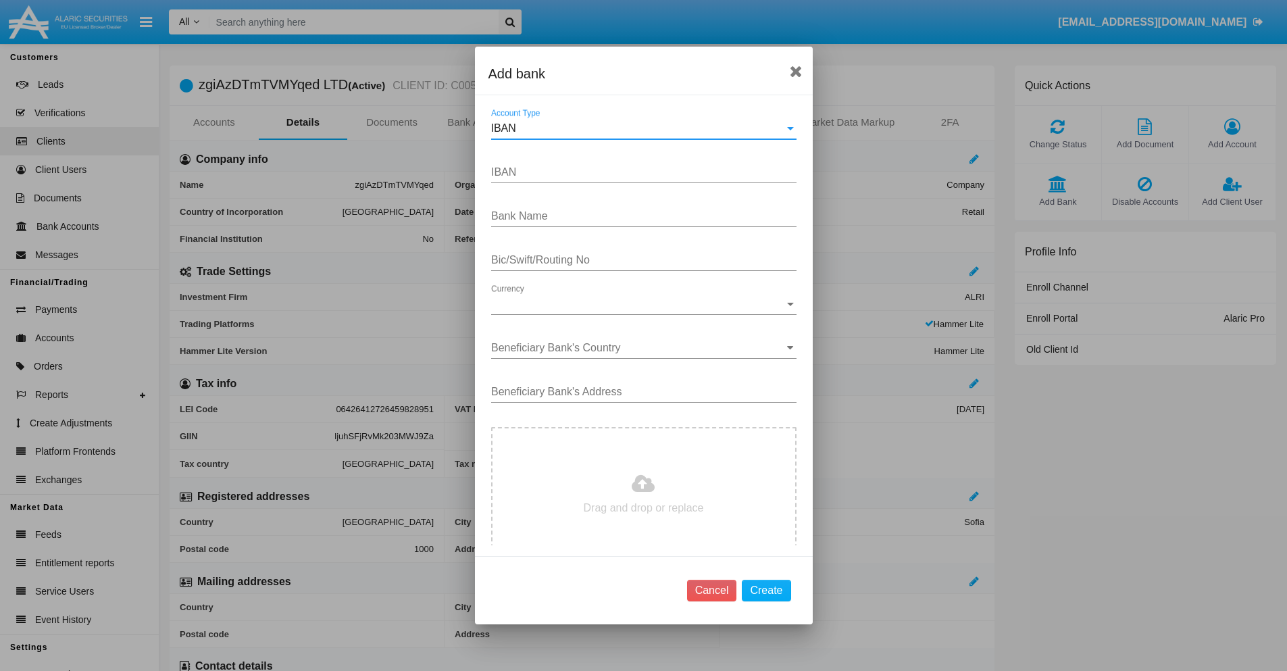
click at [638, 128] on div "IBAN" at bounding box center [637, 128] width 293 height 12
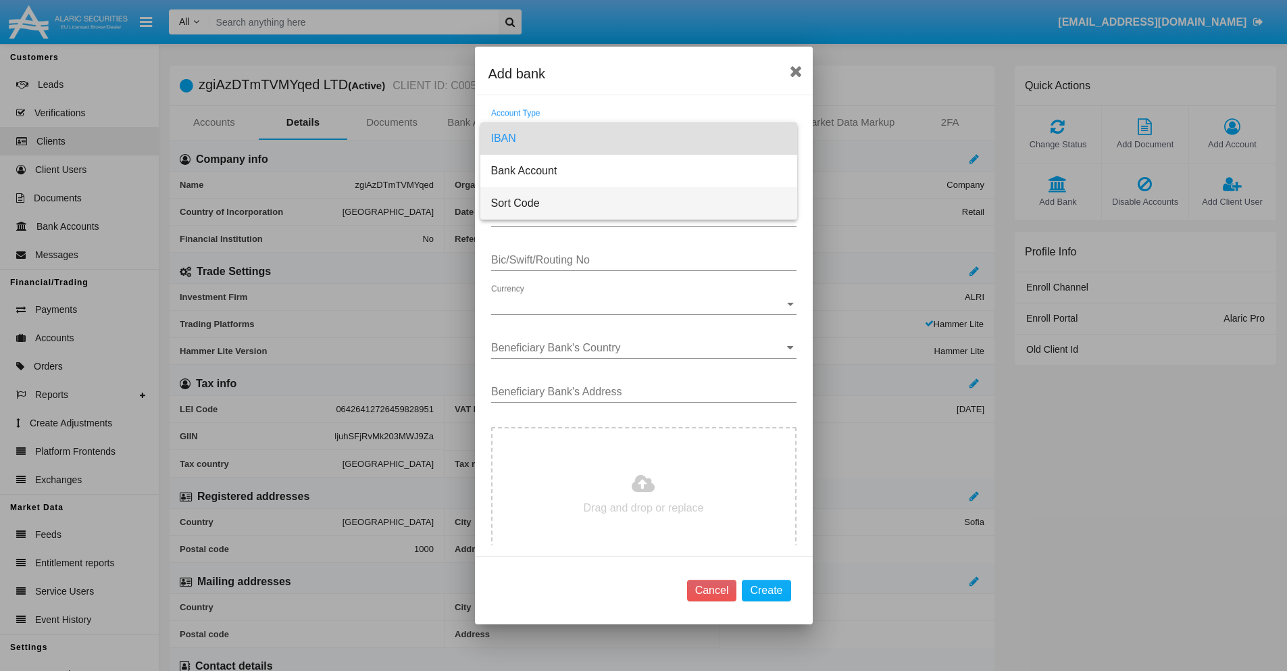
click at [638, 203] on span "Sort Code" at bounding box center [638, 203] width 295 height 32
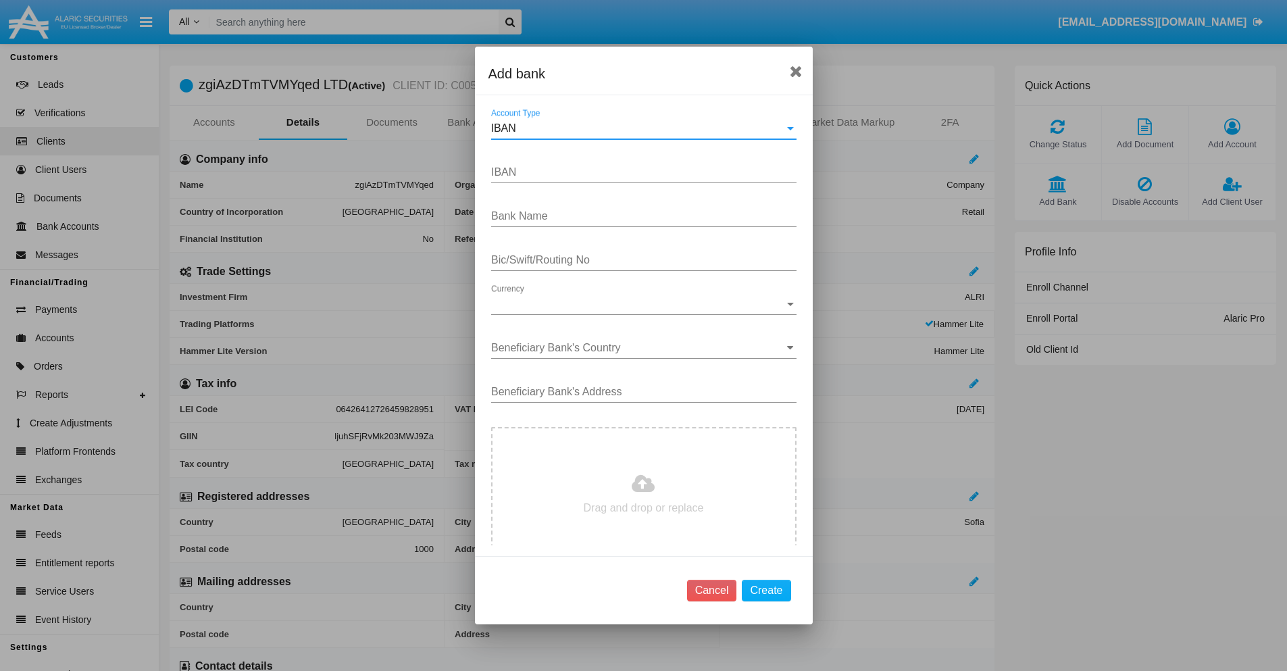
type input "[GEOGRAPHIC_DATA]"
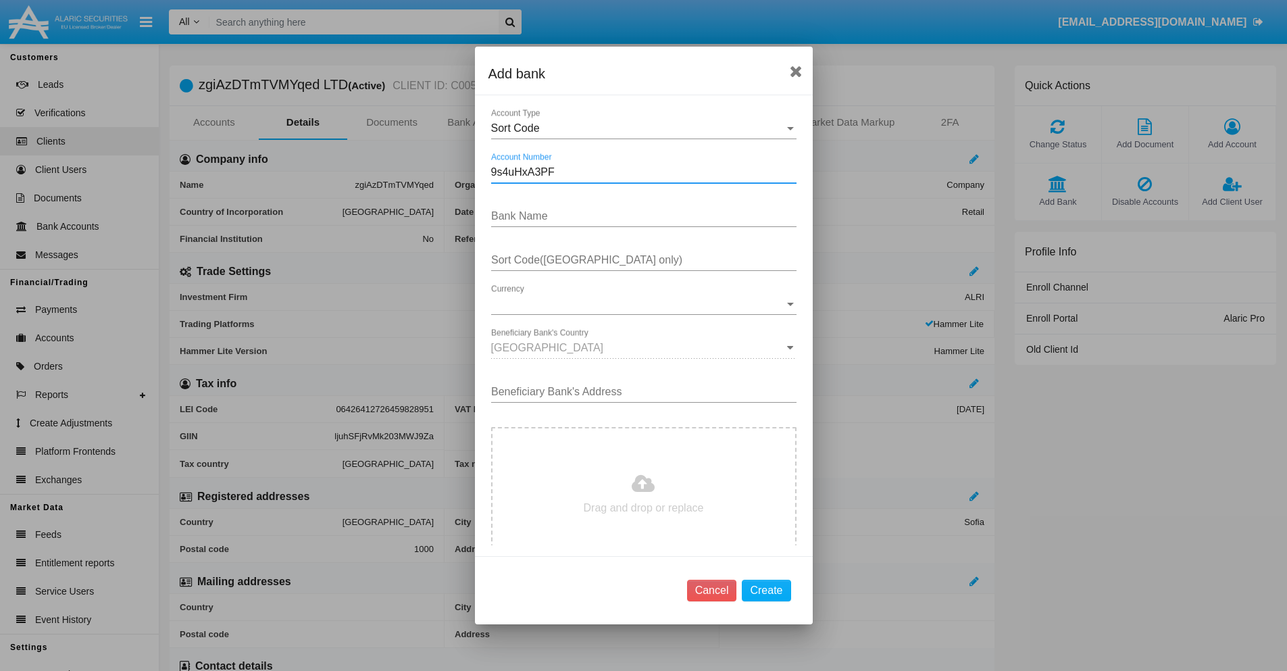
type input "9s4uHxA3PF"
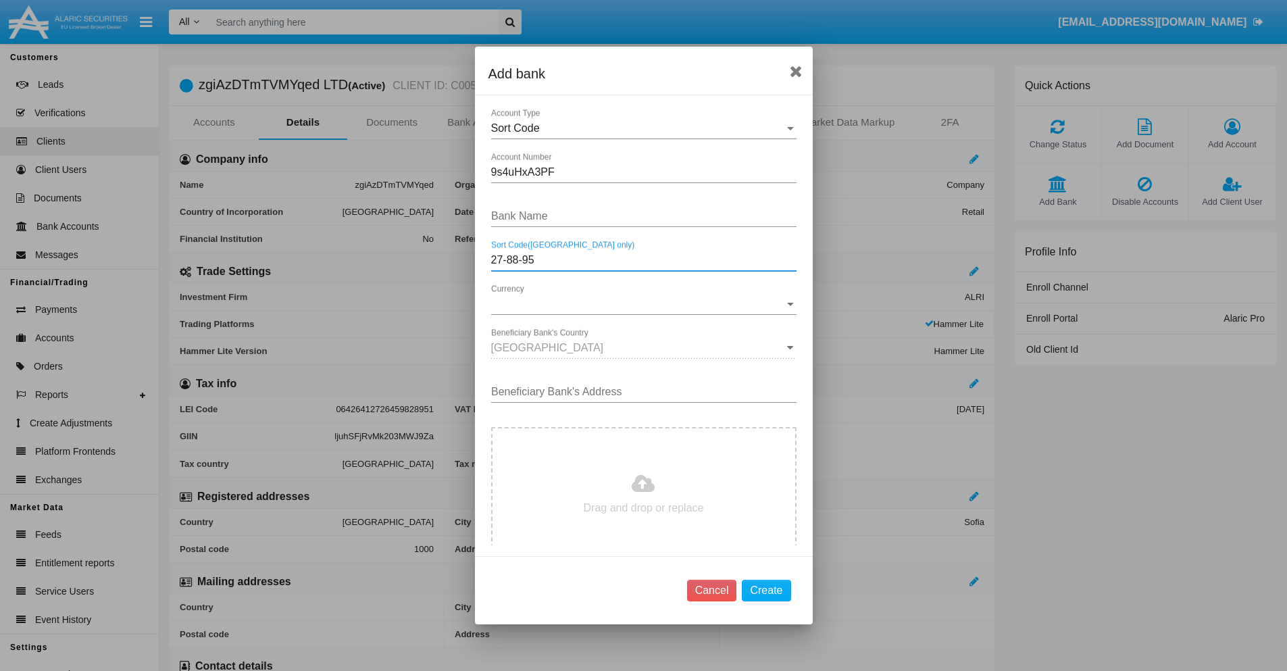
type input "27-88-95"
type input "ppAxzedcqznaBBy"
click at [638, 304] on span "Currency" at bounding box center [637, 304] width 293 height 12
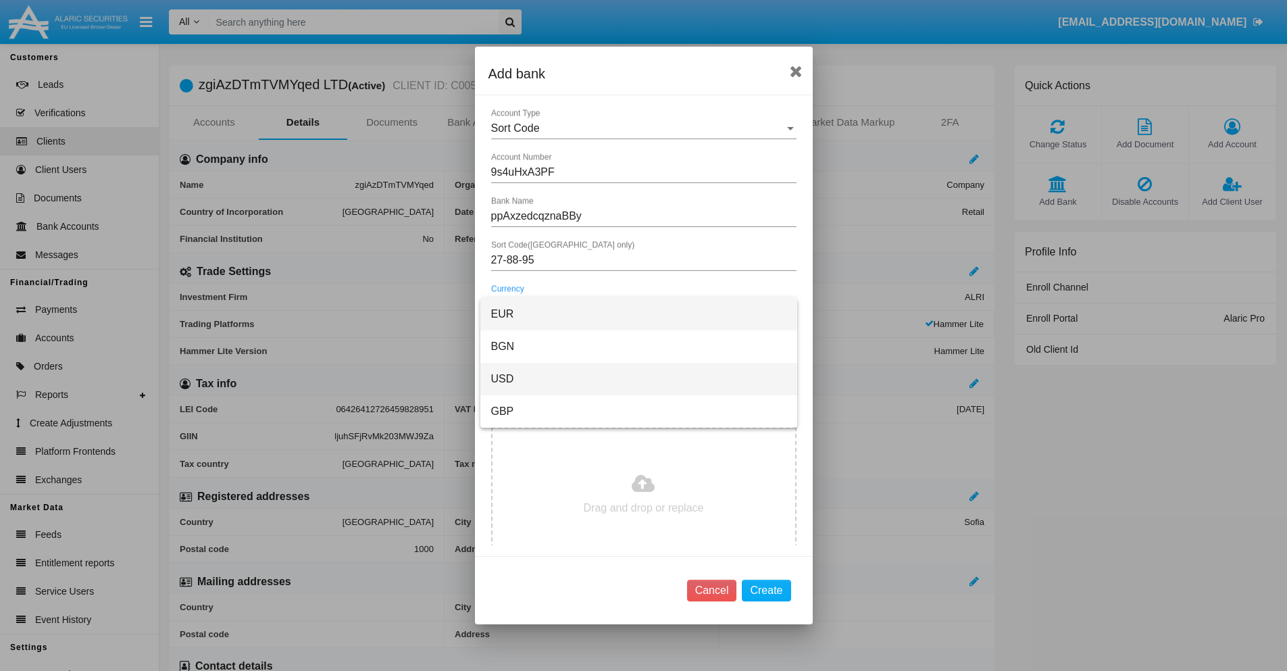
click at [638, 379] on span "USD" at bounding box center [638, 379] width 295 height 32
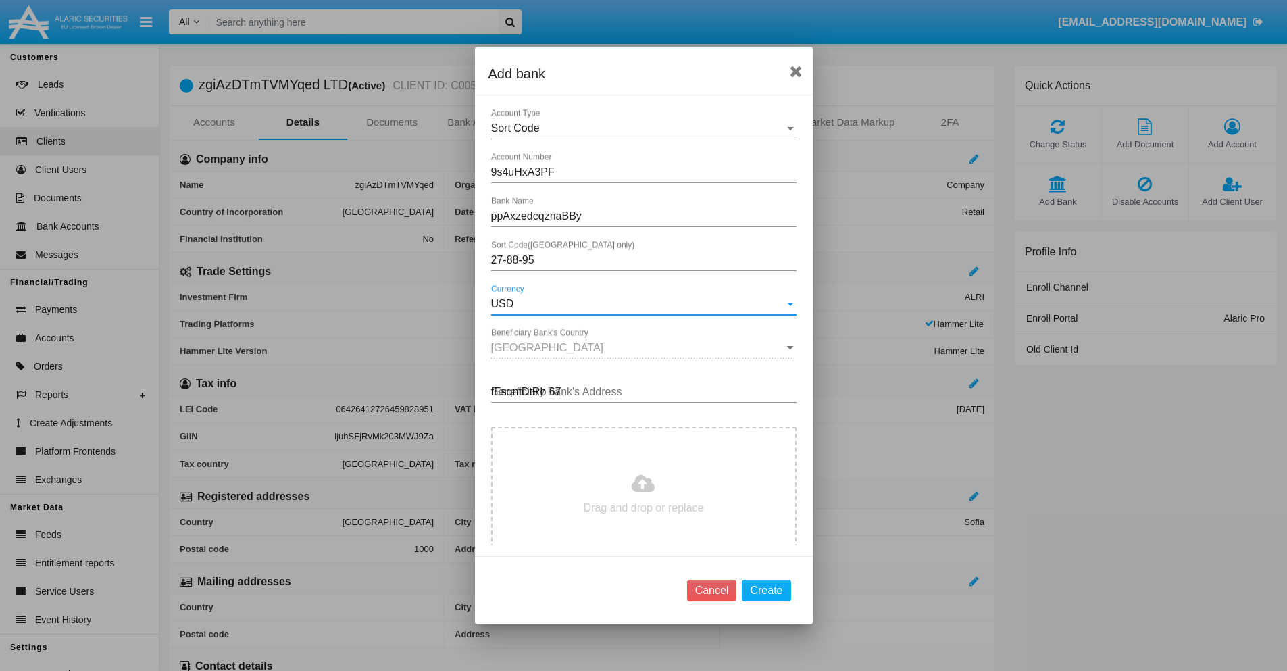
type input "fEsqntDtRb 673"
type input "C:\fakepath\bank-statement.png"
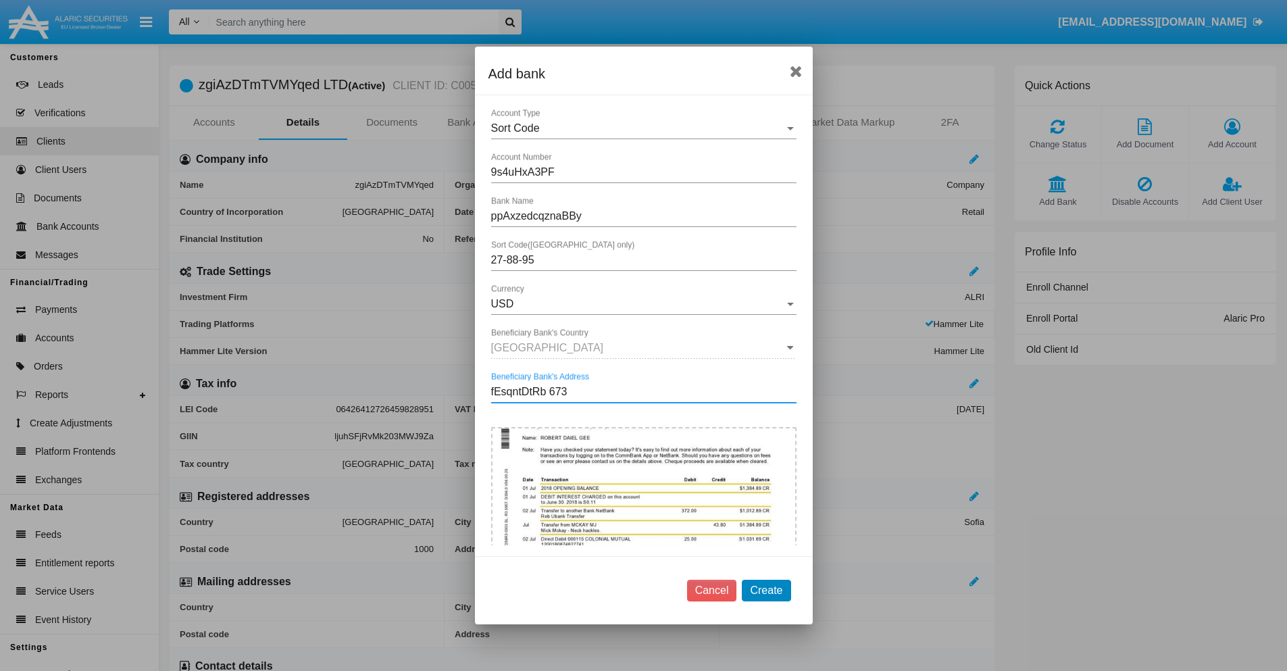
click at [766, 590] on button "Create" at bounding box center [766, 591] width 49 height 22
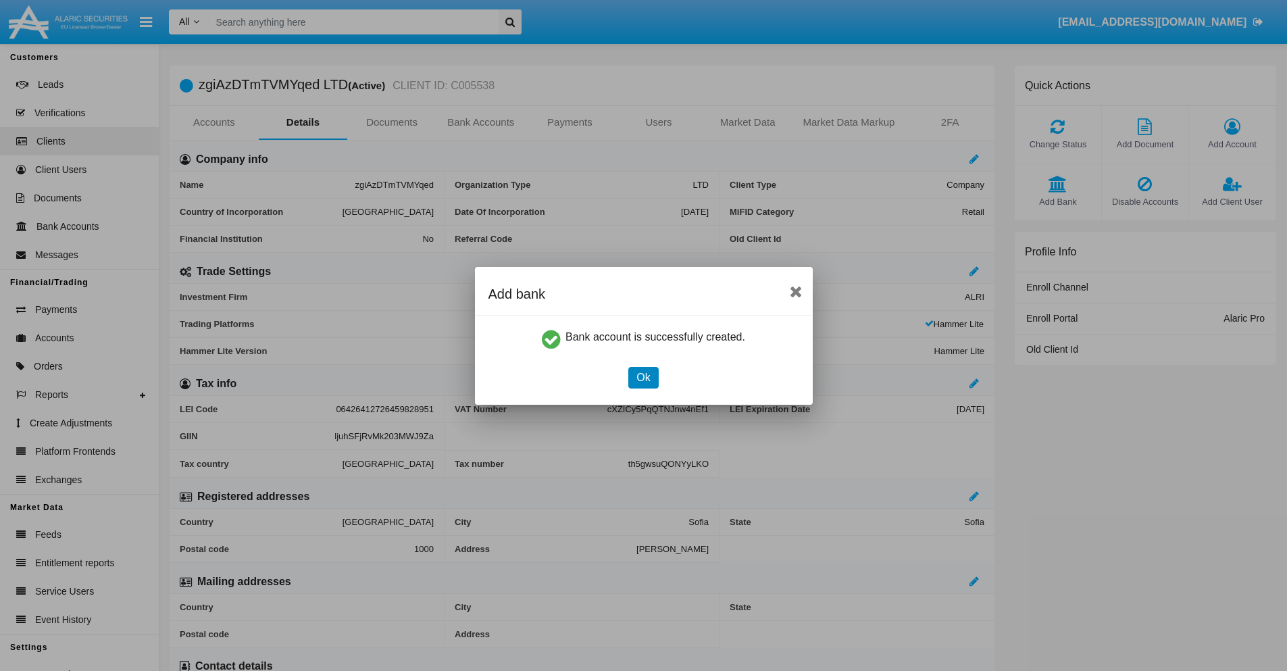
click at [643, 377] on button "Ok" at bounding box center [643, 378] width 30 height 22
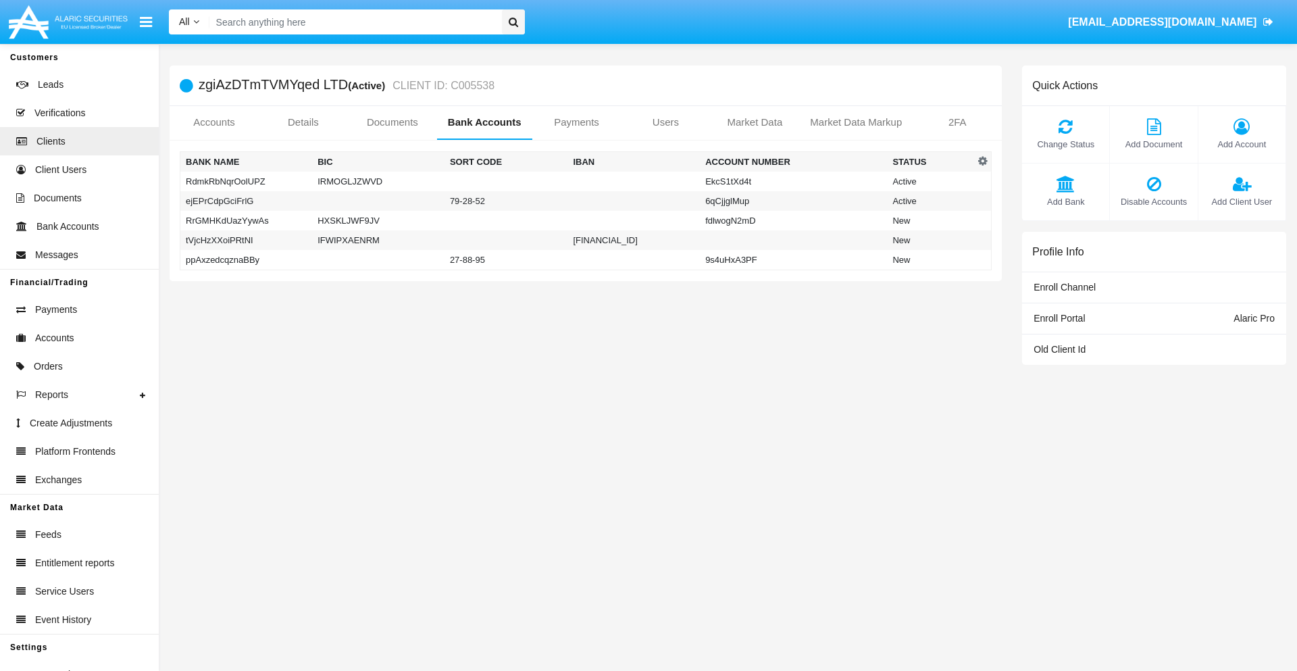
click at [246, 259] on td "ppAxzedcqznaBBy" at bounding box center [246, 260] width 132 height 20
